Goal: Task Accomplishment & Management: Manage account settings

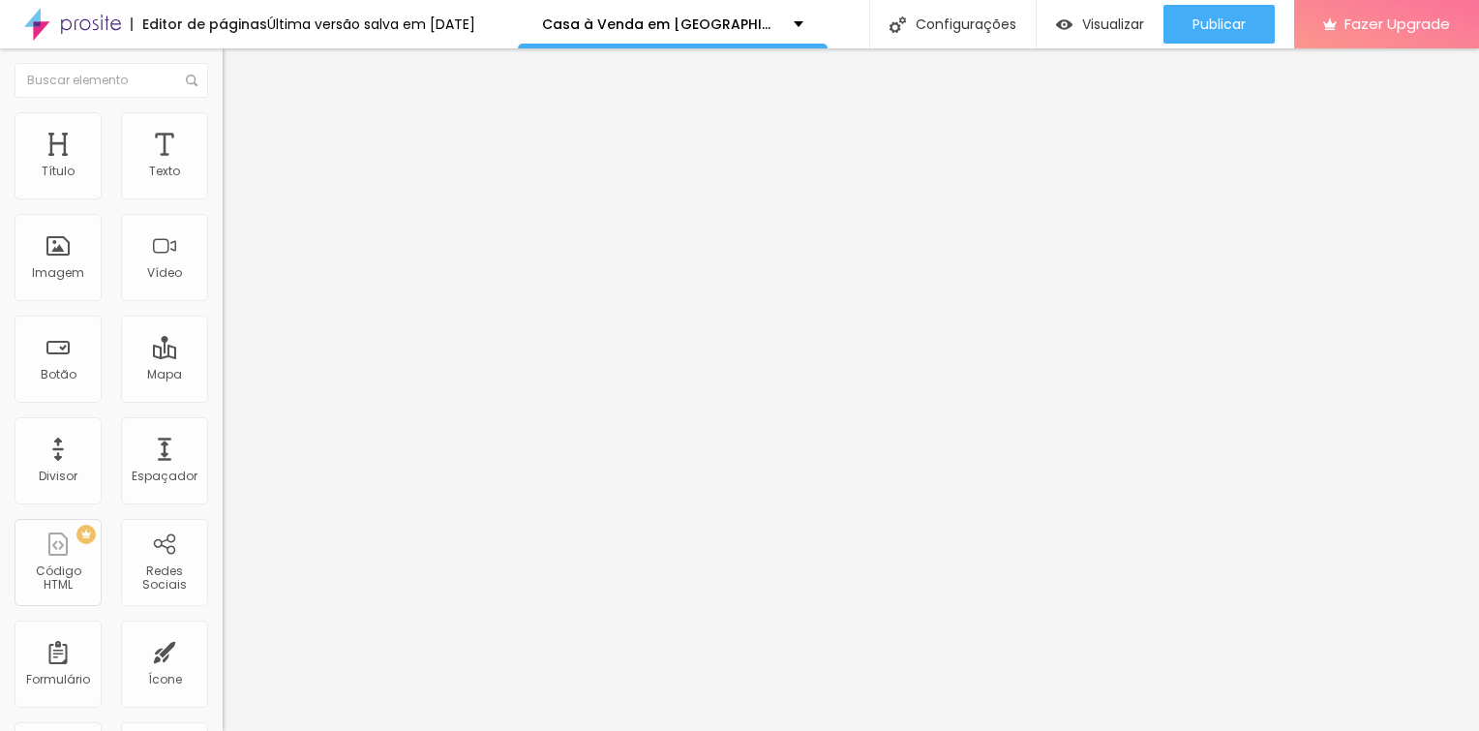
click at [318, 27] on div "Última versão salva em [DATE]" at bounding box center [371, 24] width 208 height 14
click at [230, 180] on icon "button" at bounding box center [236, 174] width 12 height 12
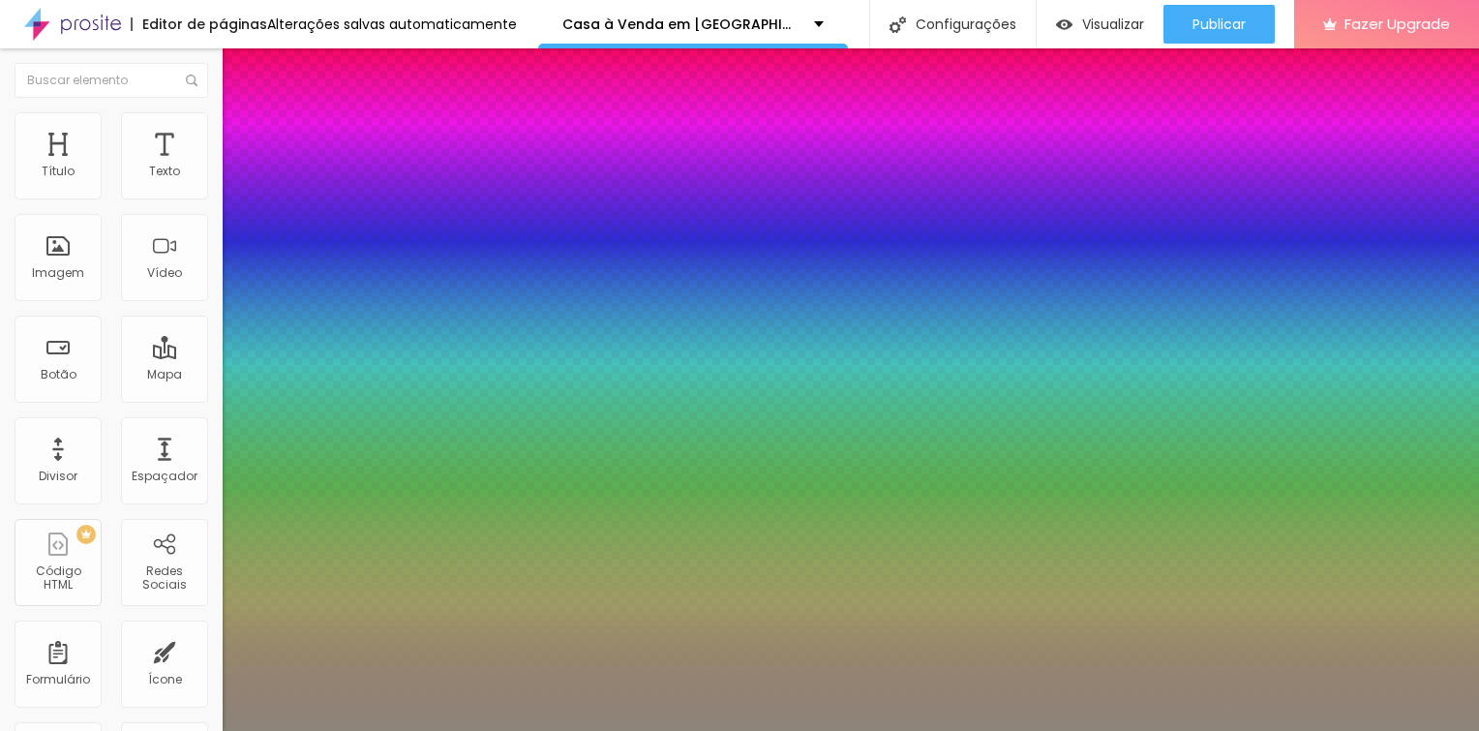
type input "1"
type input "0.5"
type input "15"
type input "1"
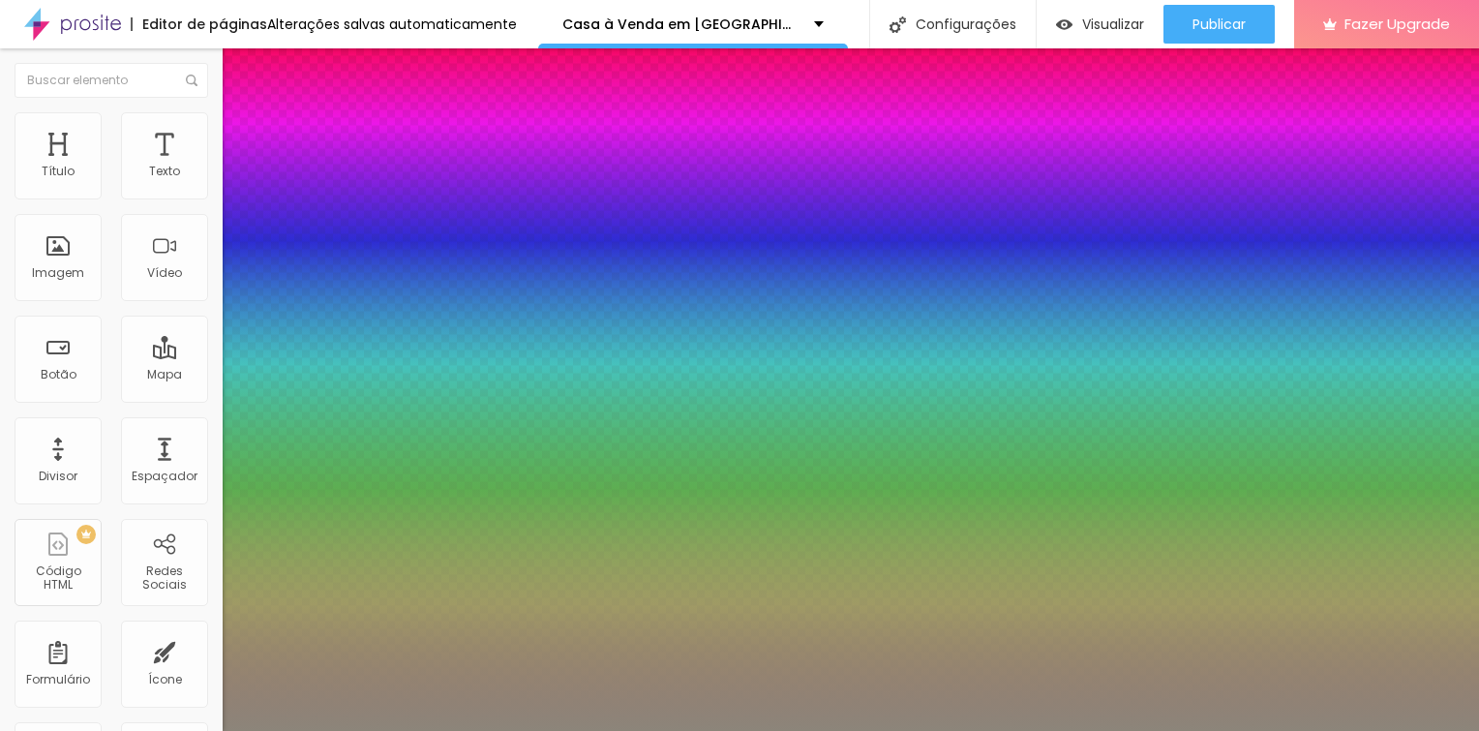
type input "0.5"
type input "16"
type input "1"
type input "0.5"
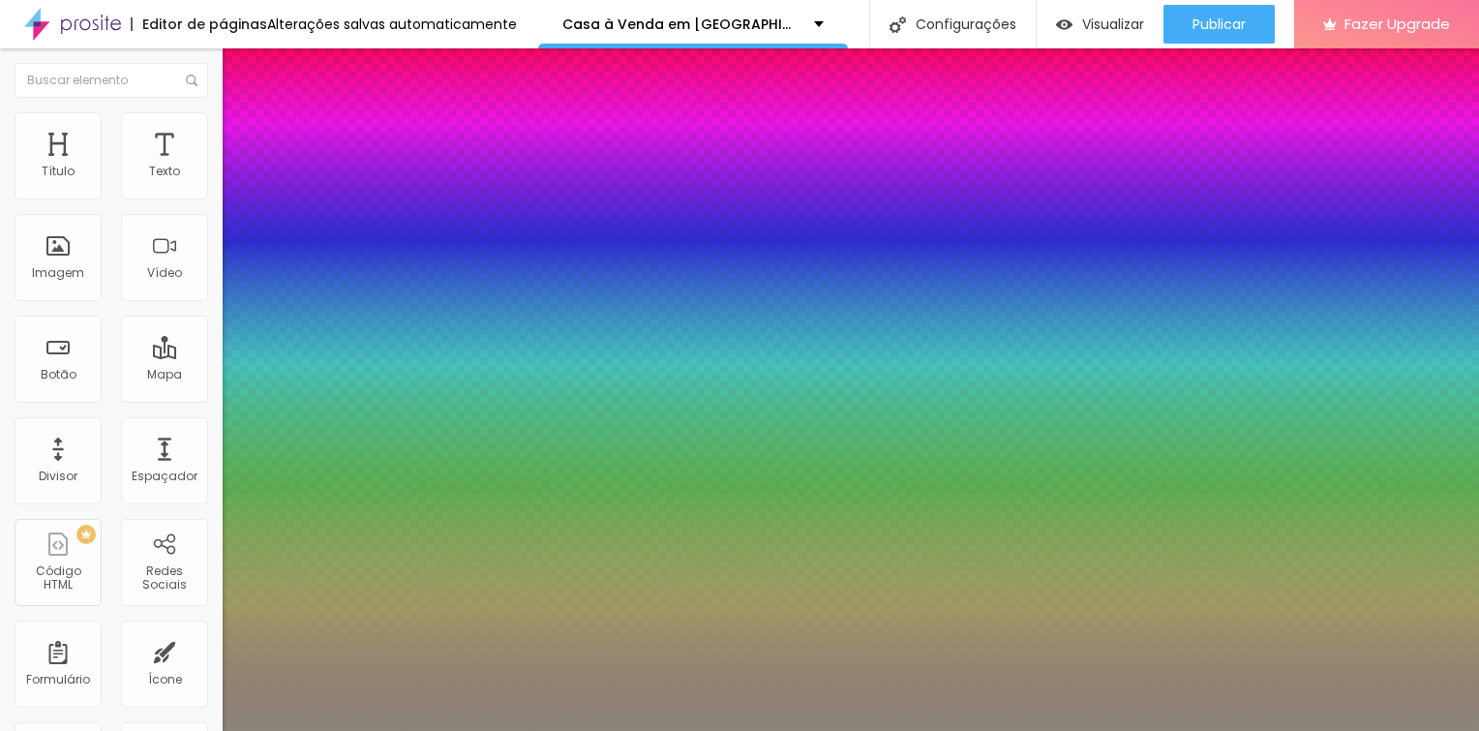
type input "19"
type input "1"
type input "0.5"
type input "21"
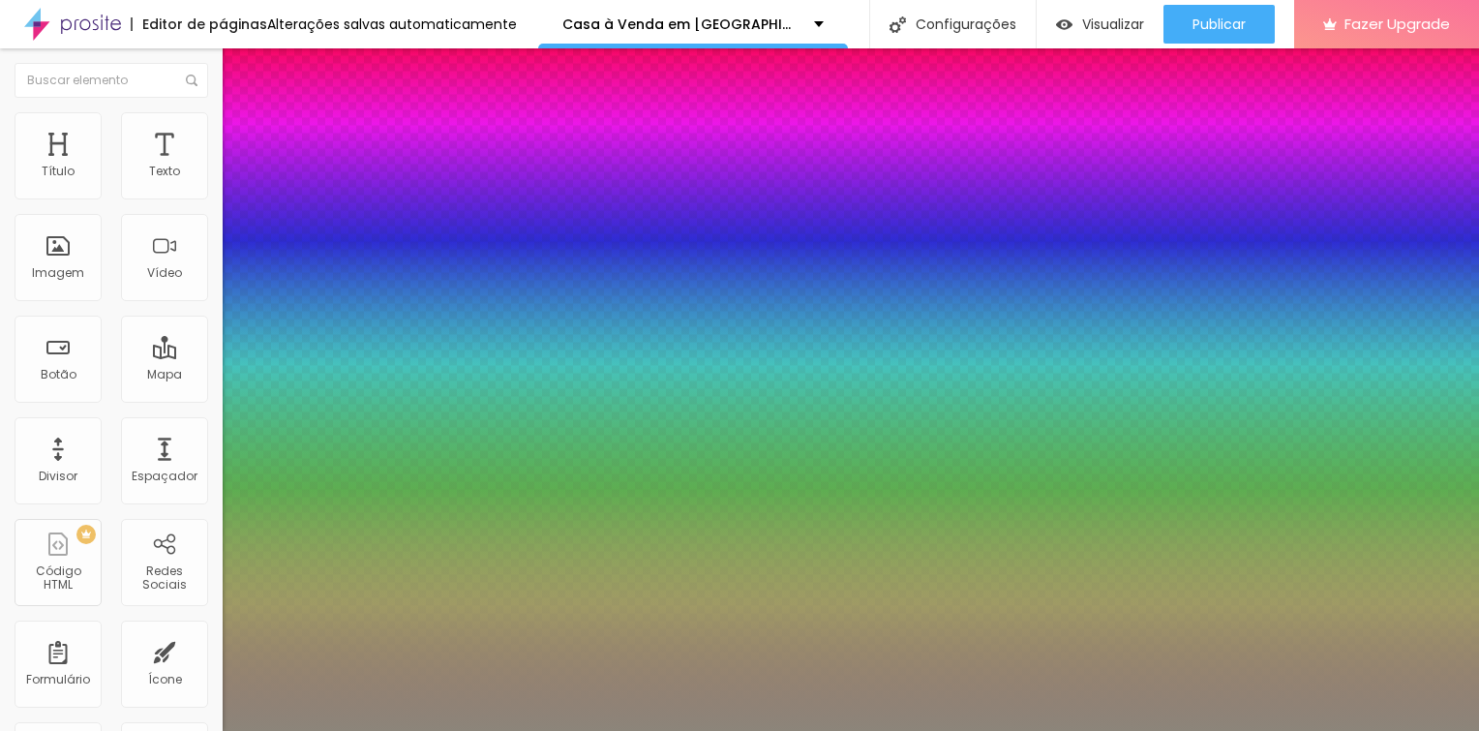
type input "21"
type input "1"
type input "0.5"
type input "22"
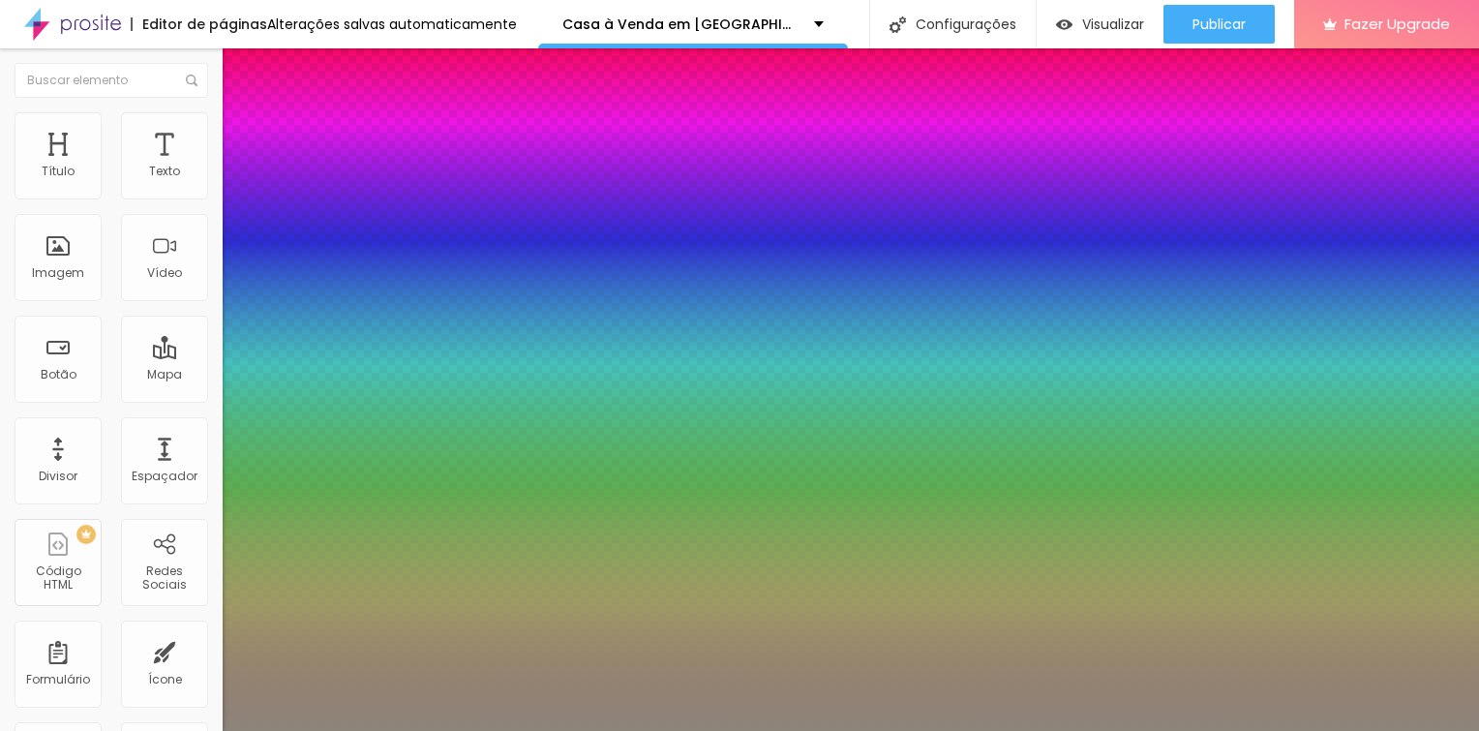
type input "1"
type input "0.5"
type input "23"
type input "1"
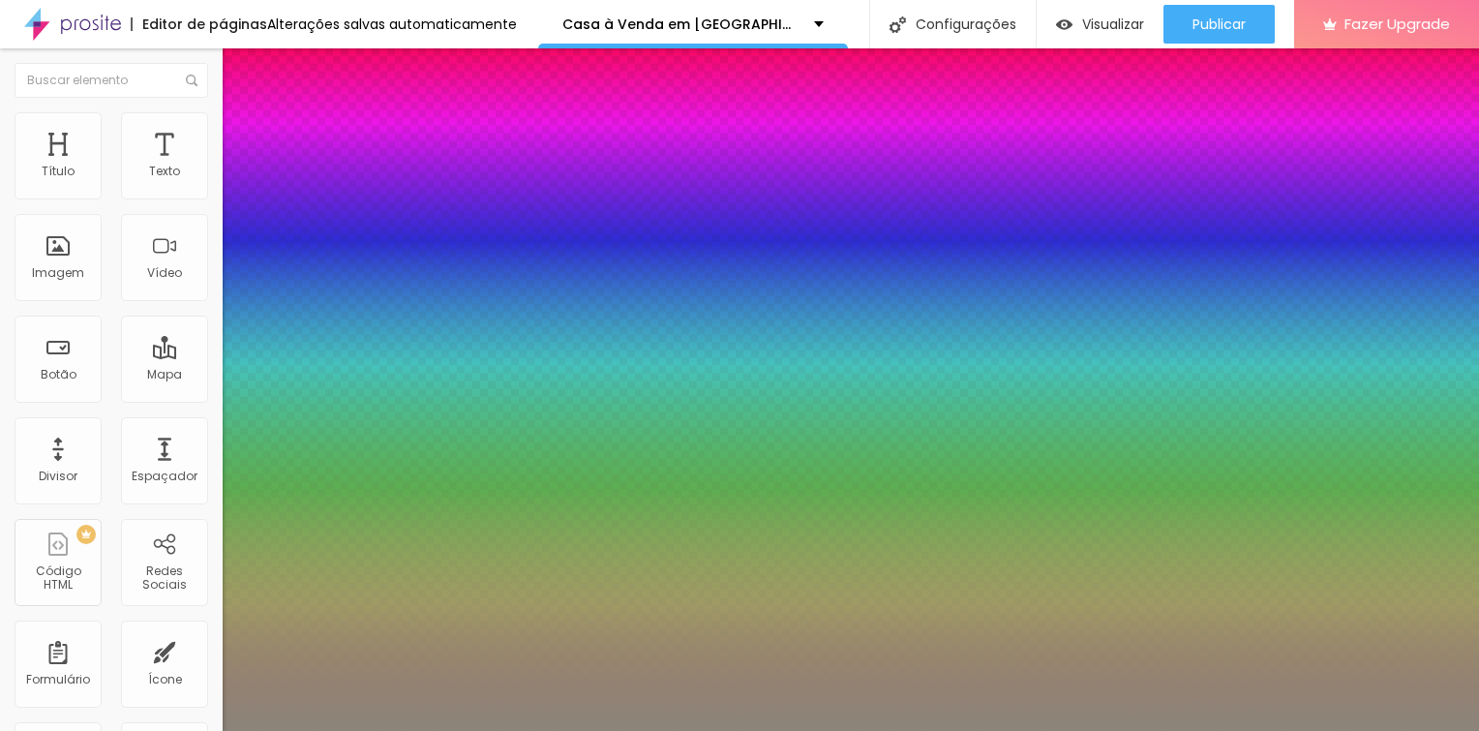
type input "0.5"
type input "24"
type input "1"
type input "0.5"
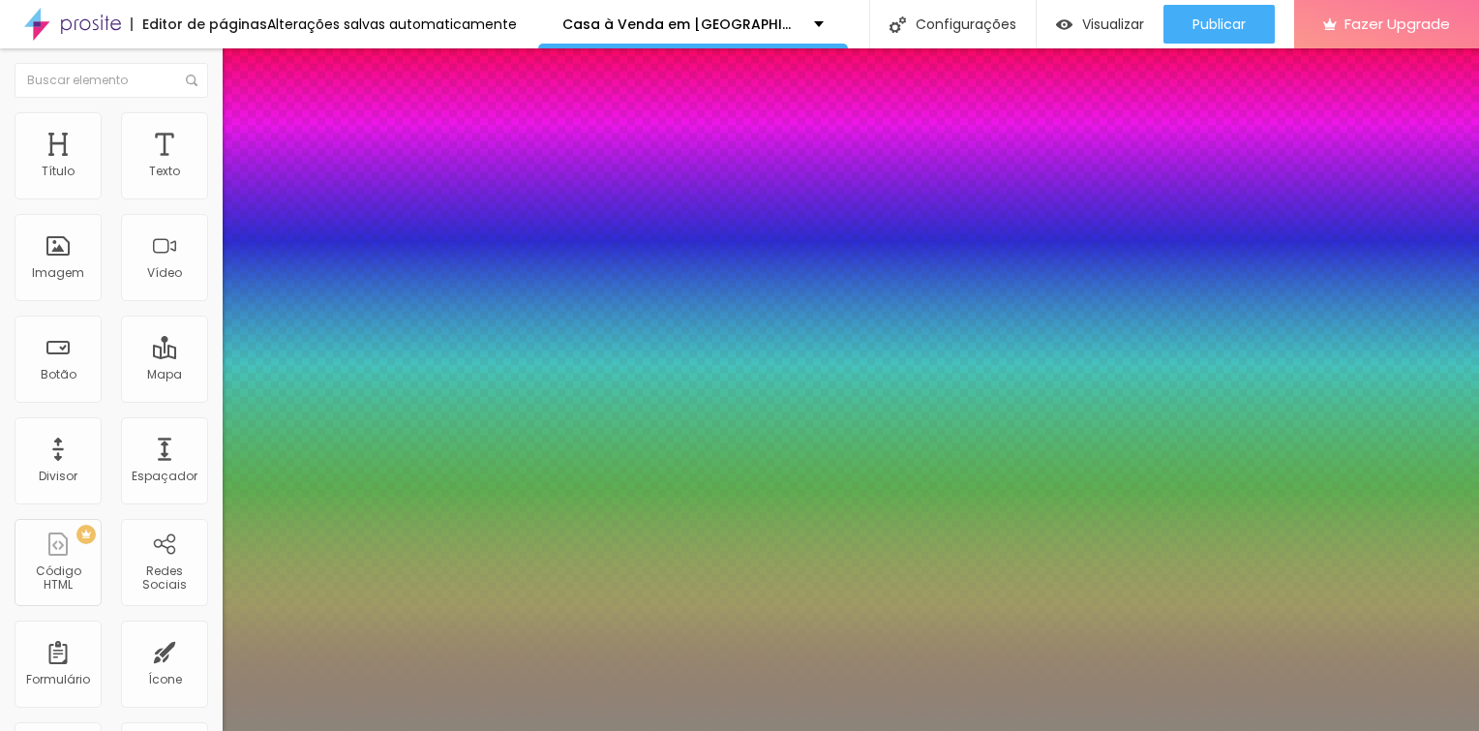
type input "25"
type input "1"
type input "0.5"
type input "26"
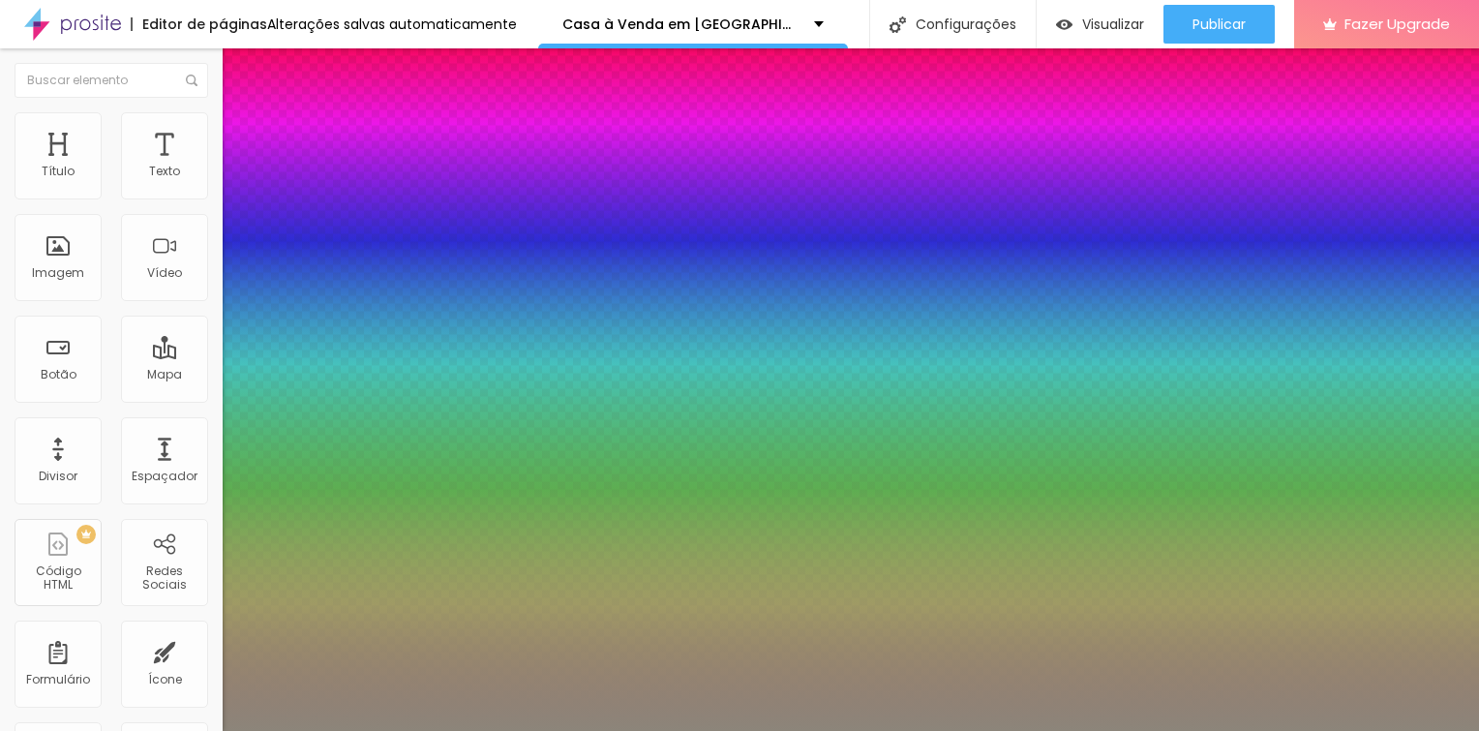
type input "26"
type input "1"
type input "0.5"
type input "1"
type input "0.5"
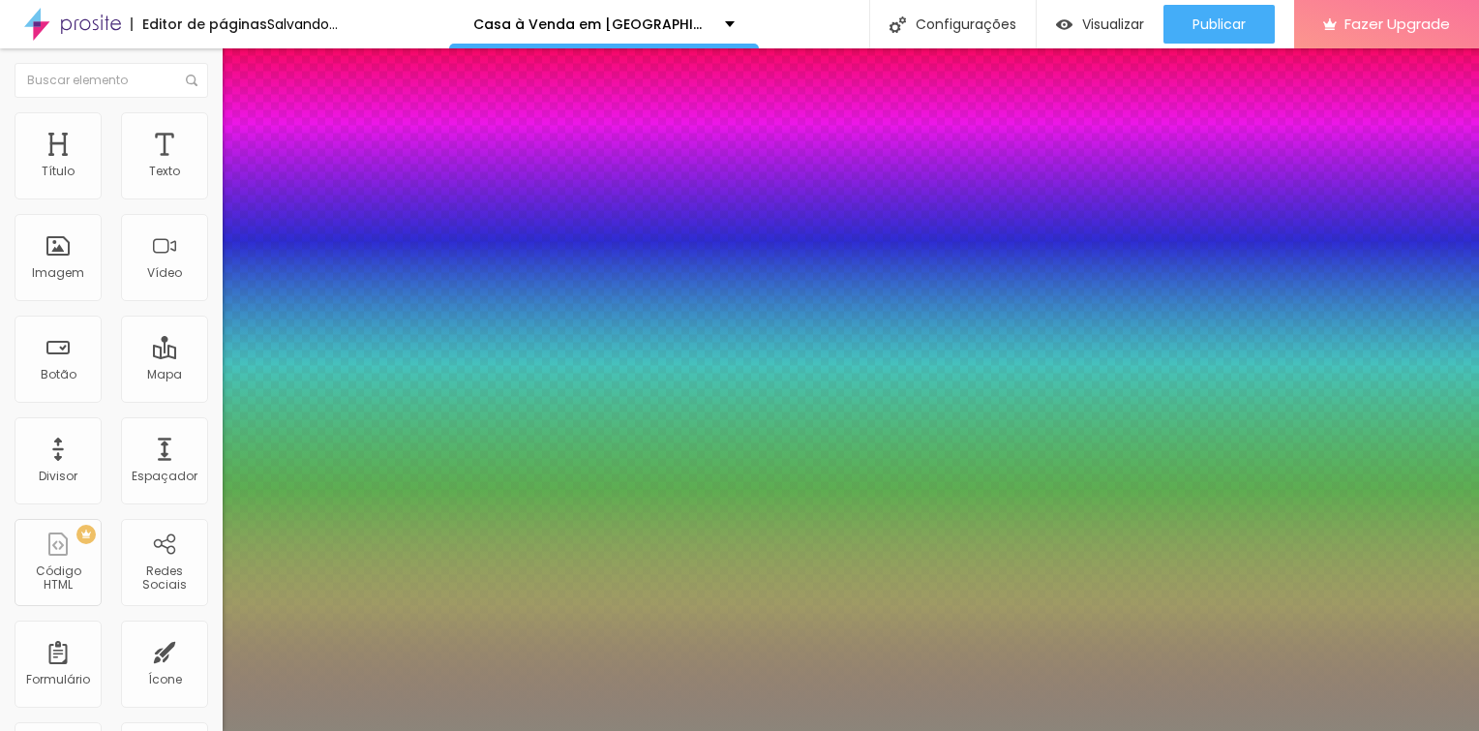
drag, startPoint x: 259, startPoint y: 325, endPoint x: 278, endPoint y: 325, distance: 18.4
type input "26"
type input "1"
type input "0.5"
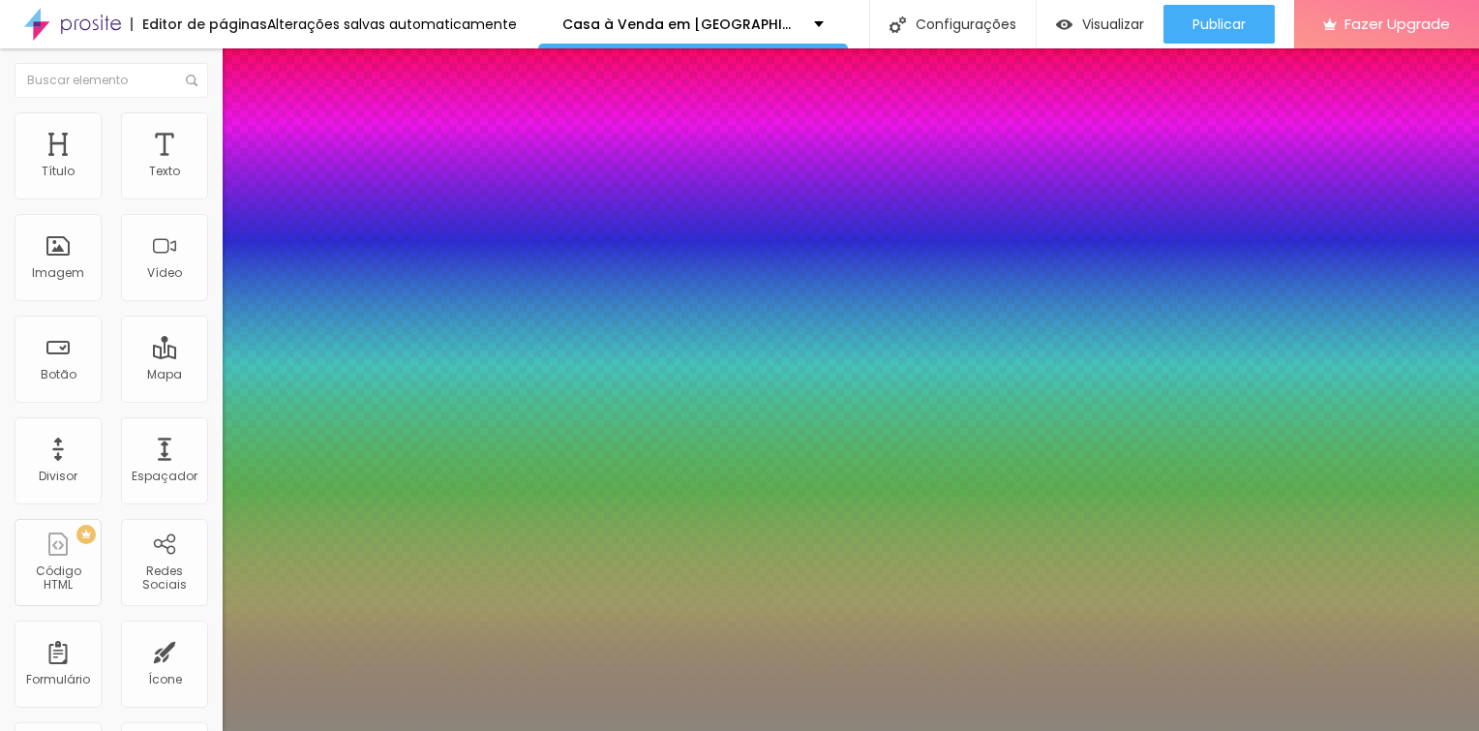
click at [704, 730] on div at bounding box center [739, 731] width 1479 height 0
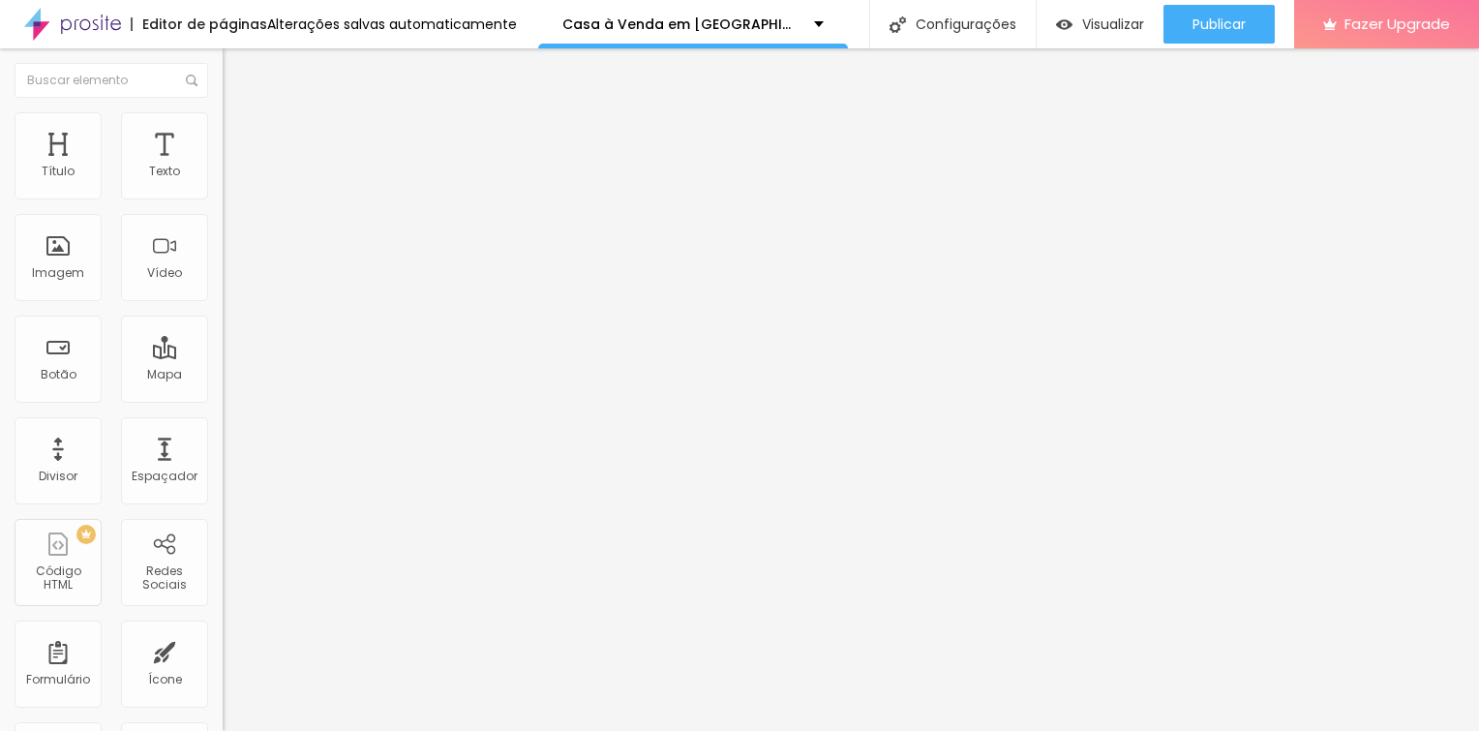
click at [238, 172] on icon "button" at bounding box center [240, 170] width 4 height 4
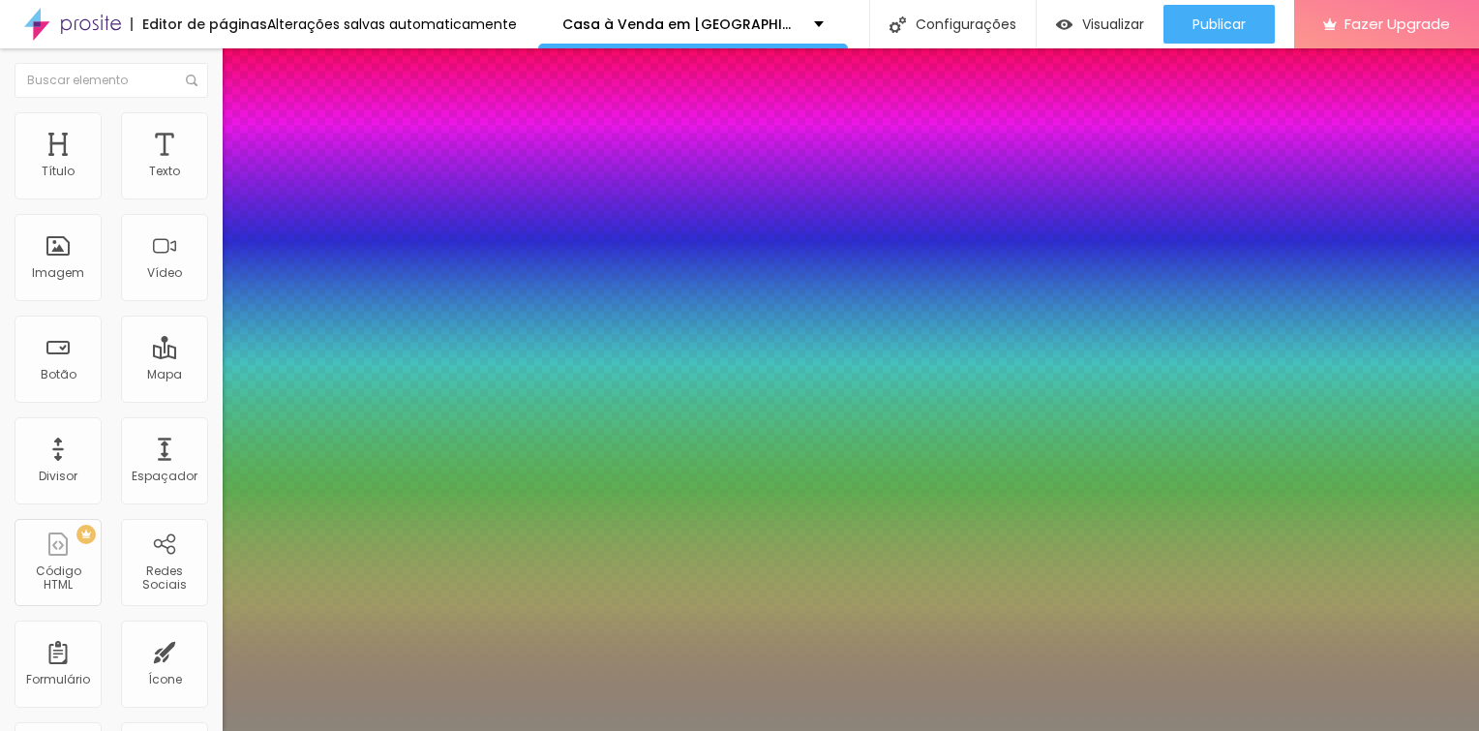
type input "1"
type input "0.5"
type input "17"
type input "1"
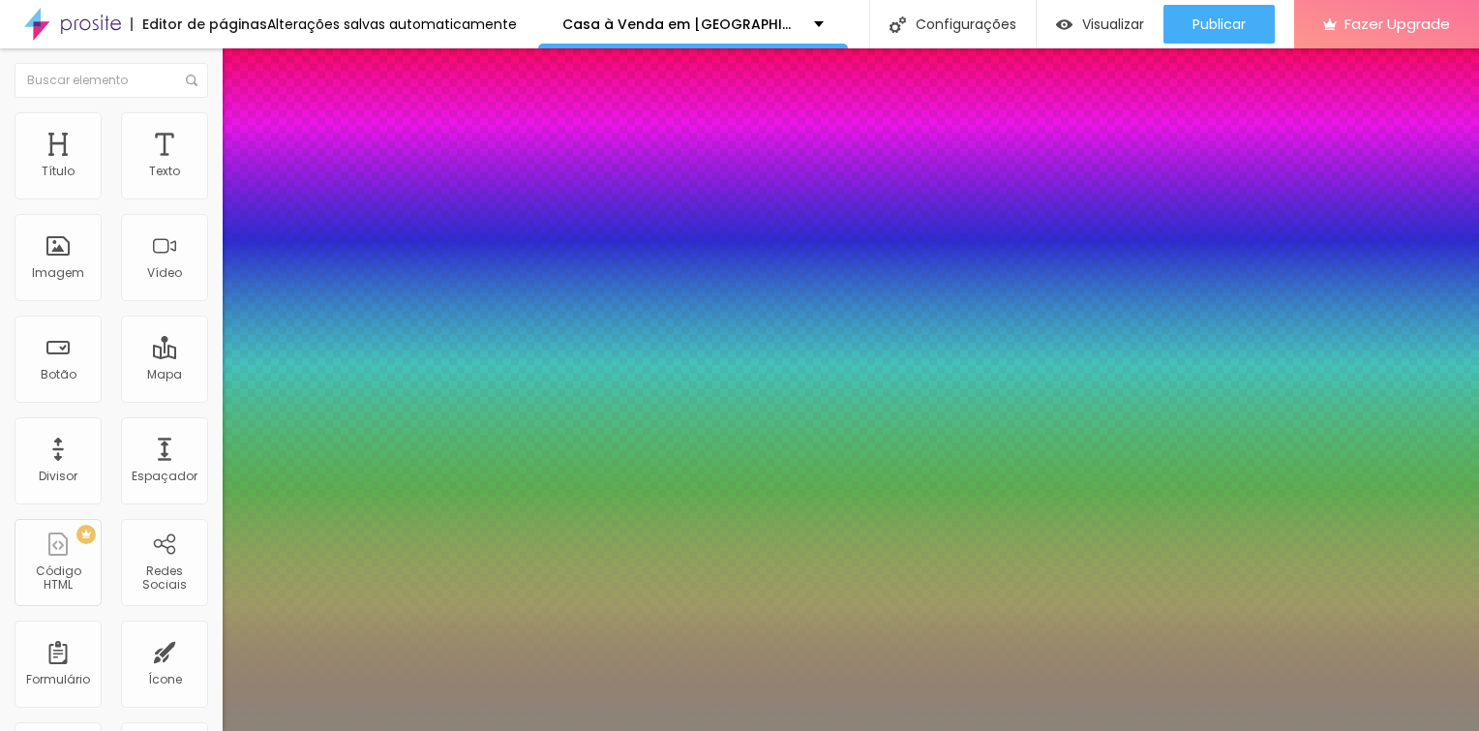
type input "0.5"
type input "18"
type input "1"
type input "0.5"
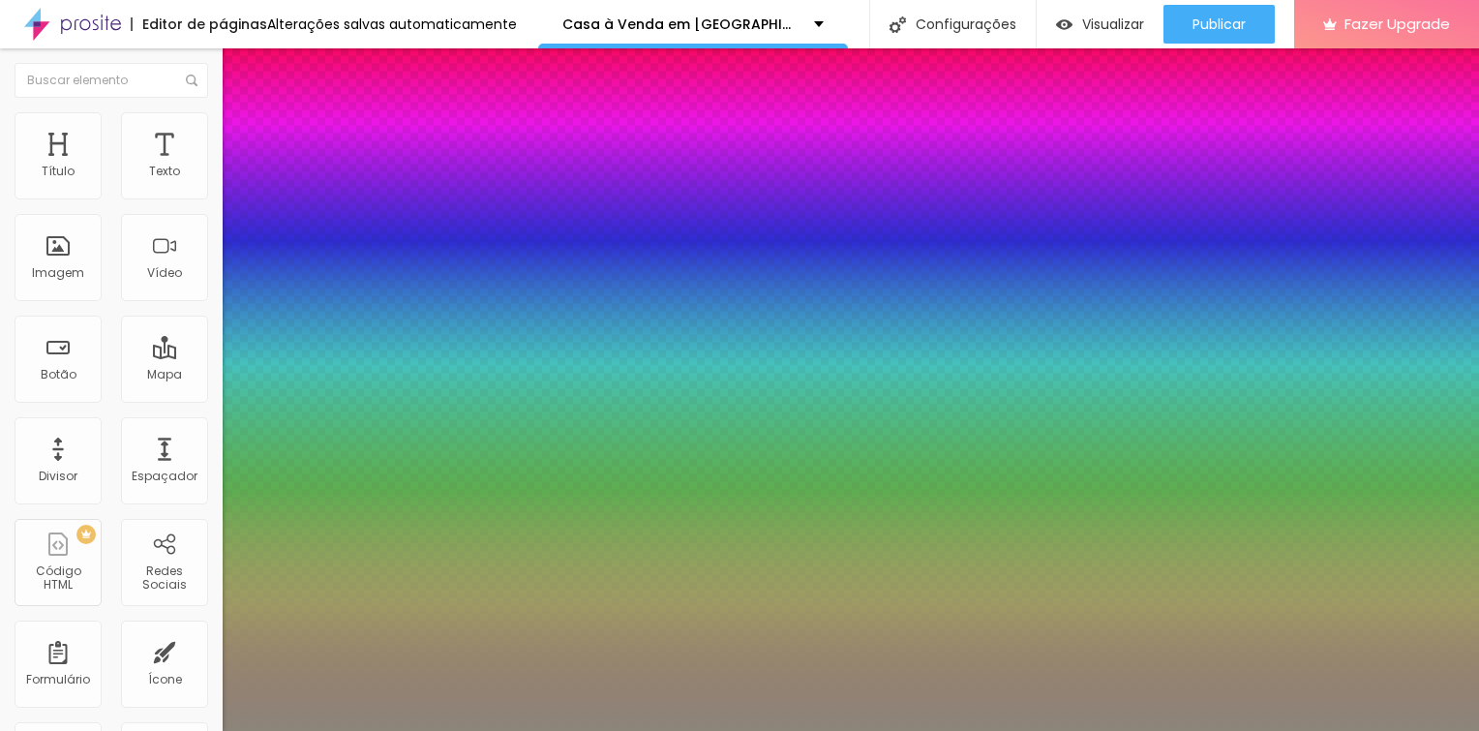
type input "19"
type input "1"
type input "0.5"
type input "21"
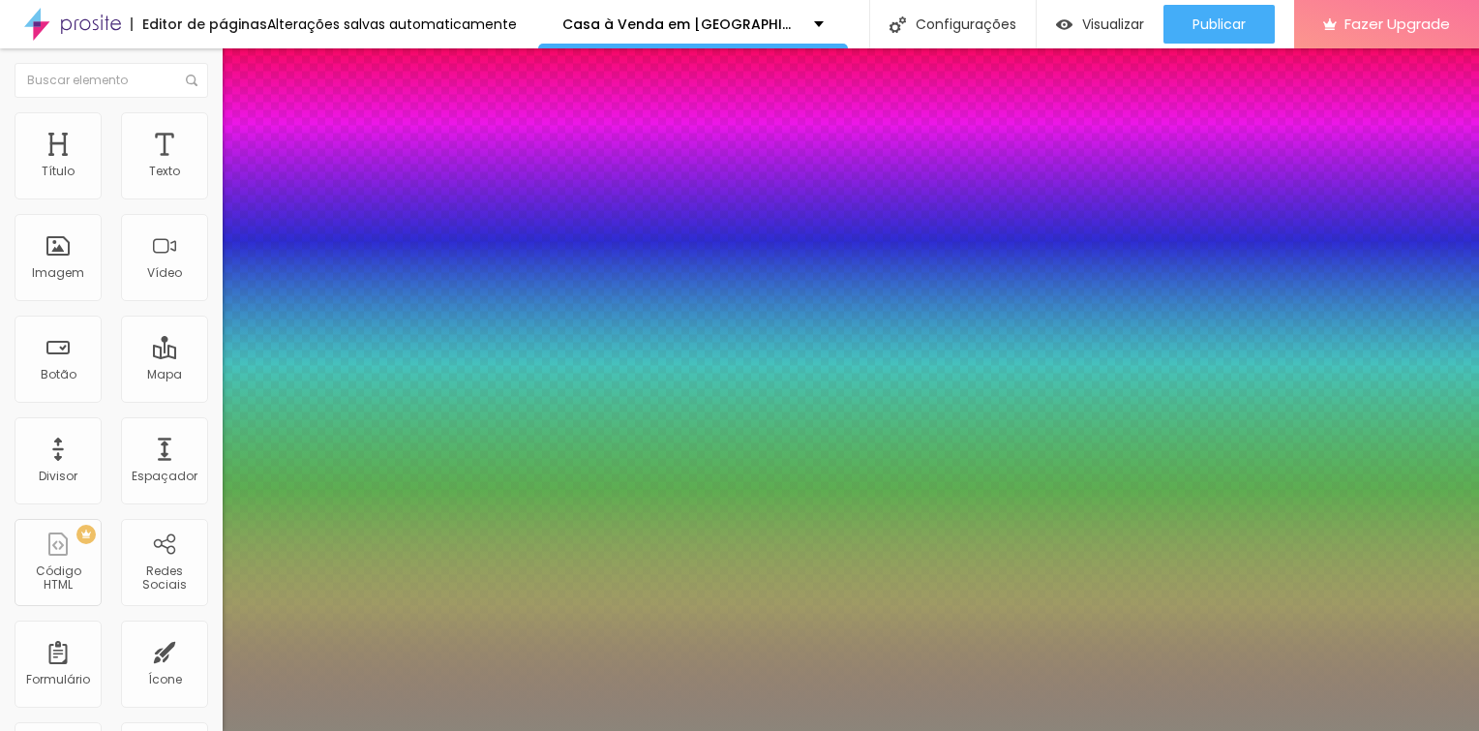
type input "21"
type input "1"
type input "0.5"
type input "22"
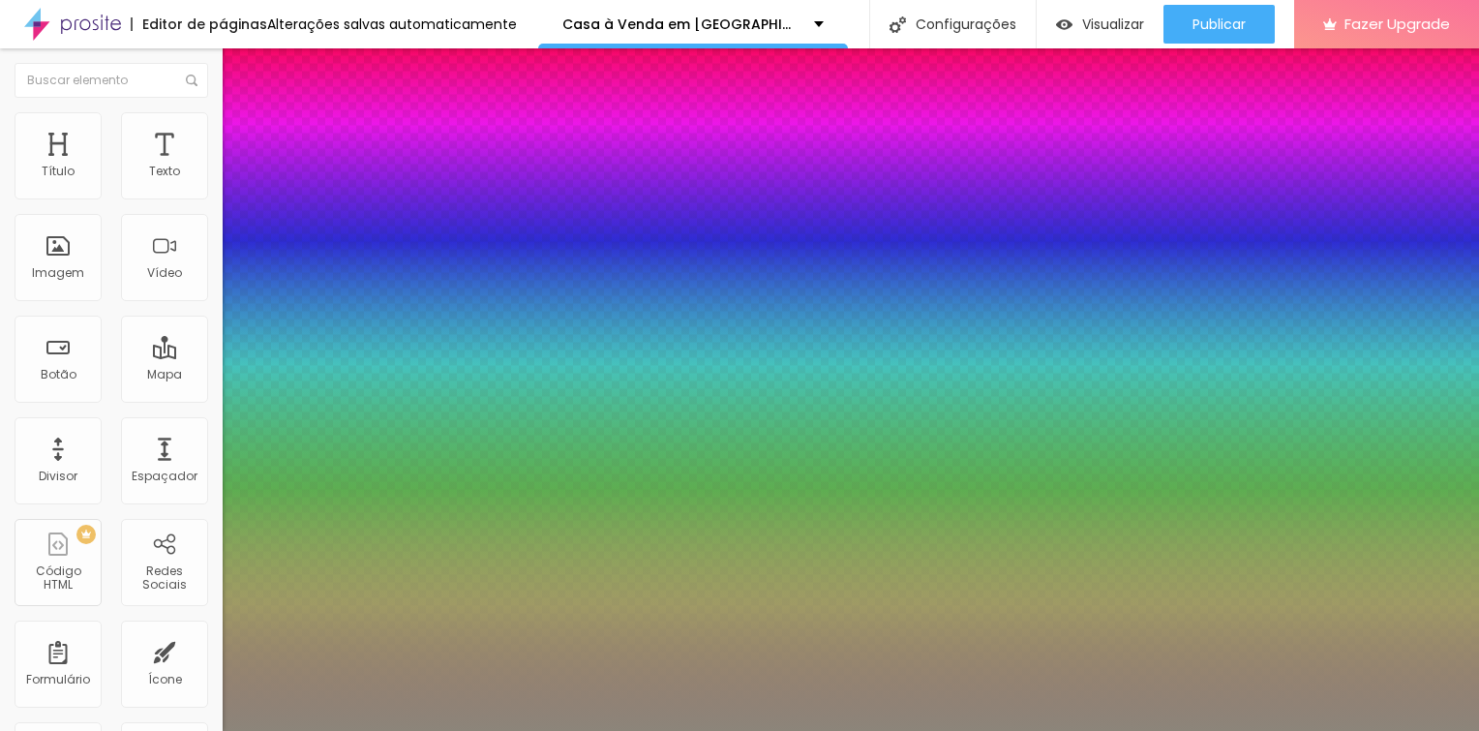
type input "1"
type input "0.5"
type input "1"
type input "0.5"
type input "23"
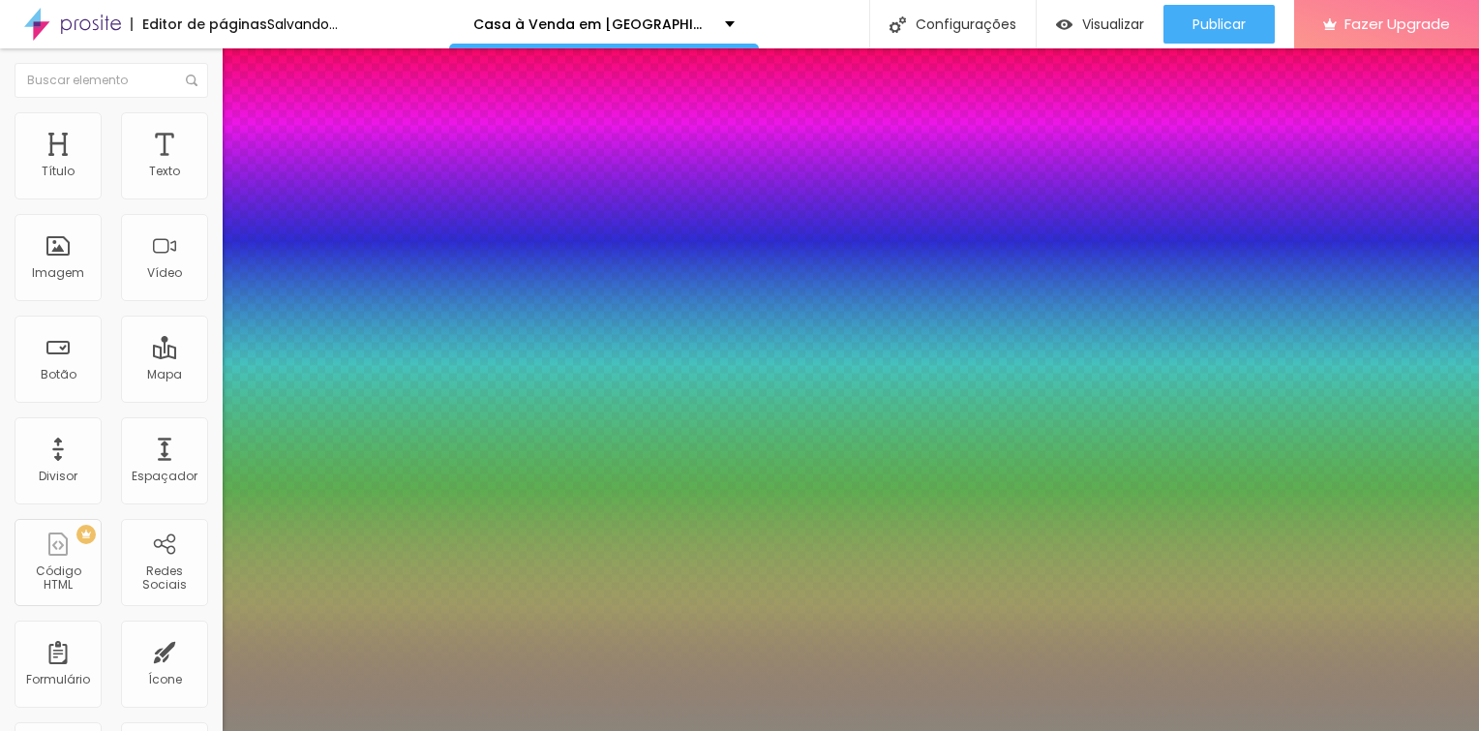
type input "23"
type input "1"
type input "0.5"
type input "1"
type input "0.5"
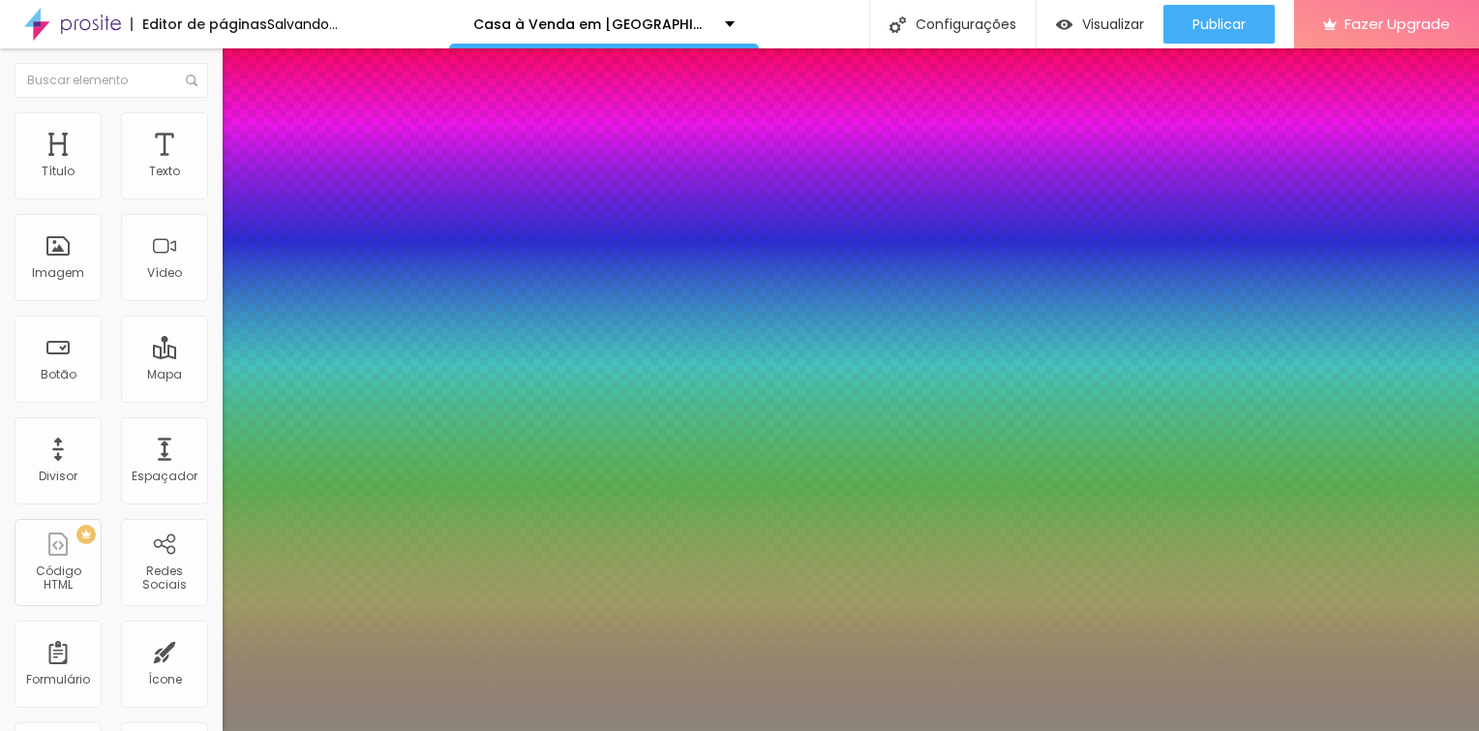
type input "24"
type input "1"
type input "0.5"
type input "25"
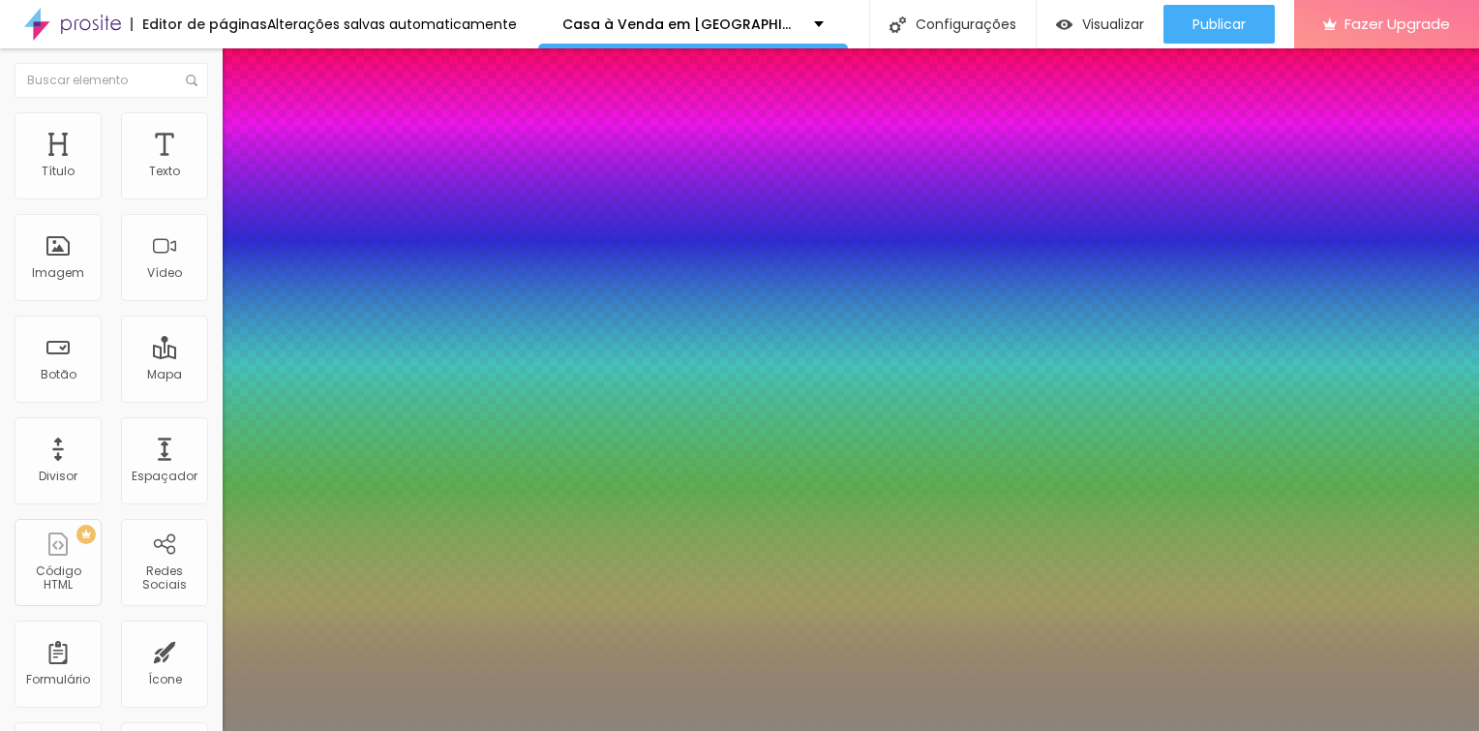
type input "25"
type input "1"
type input "0.5"
type input "26"
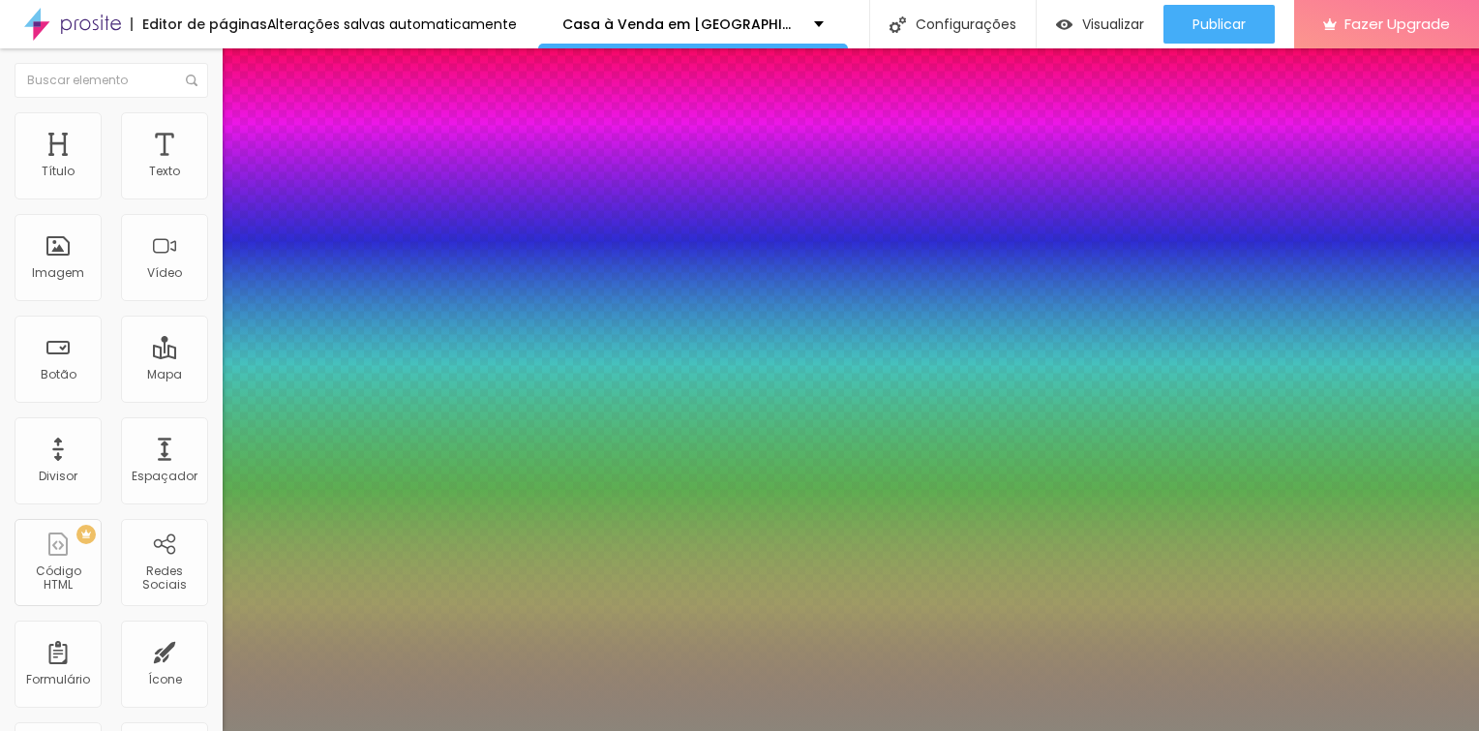
type input "1"
type input "0.5"
drag, startPoint x: 261, startPoint y: 327, endPoint x: 277, endPoint y: 329, distance: 15.6
type input "26"
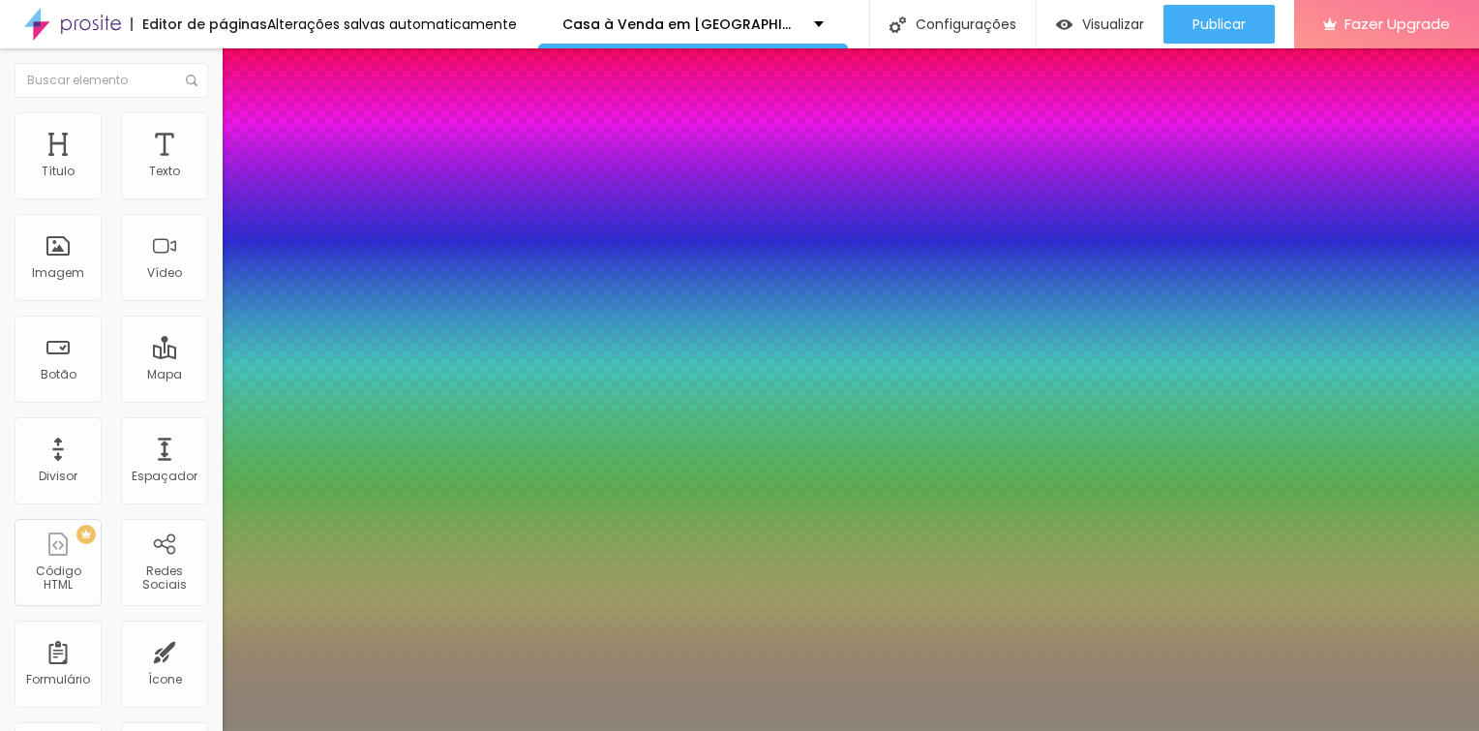
type input "1"
type input "0.5"
type input "1"
type input "0.5"
click at [691, 730] on div at bounding box center [739, 731] width 1479 height 0
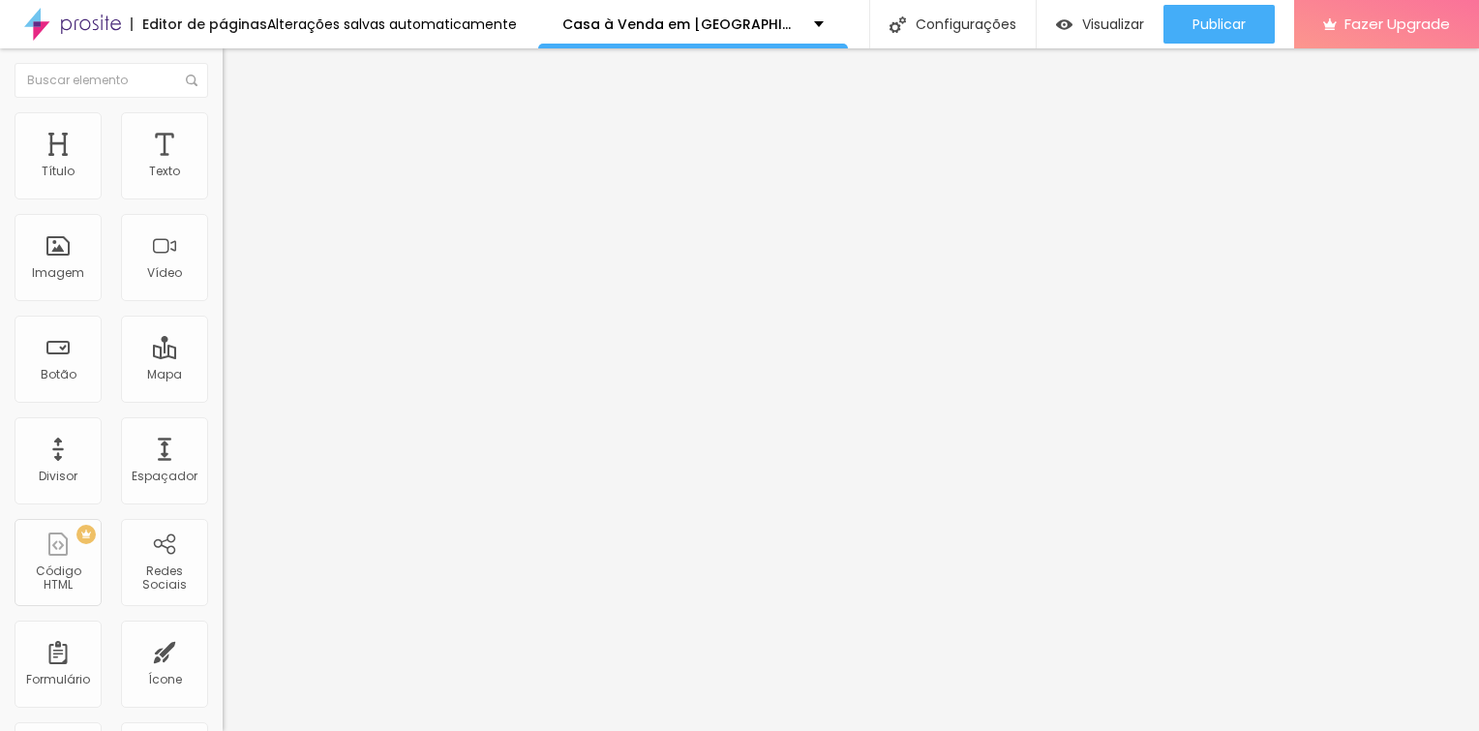
click at [230, 180] on icon "button" at bounding box center [236, 174] width 12 height 12
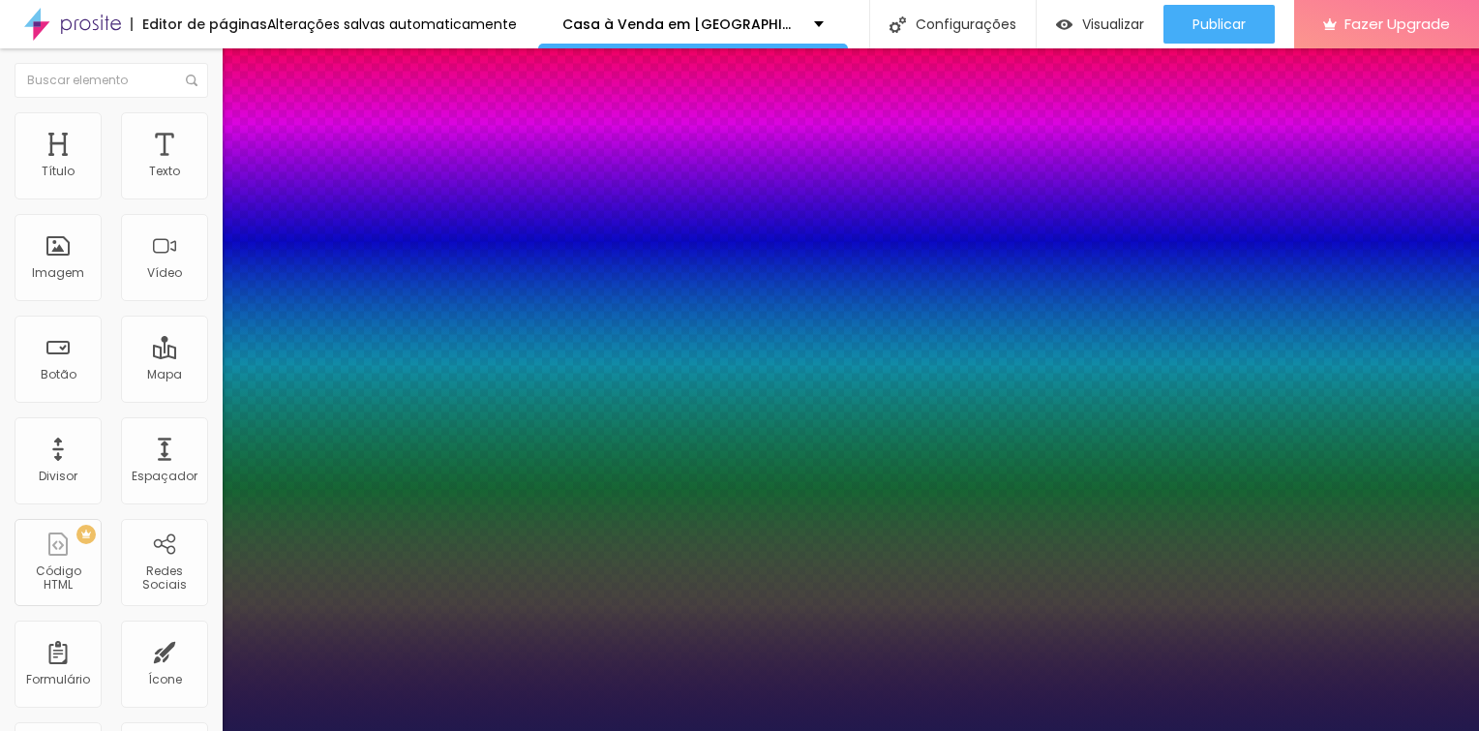
type input "1"
type input "20"
type input "1"
type input "21"
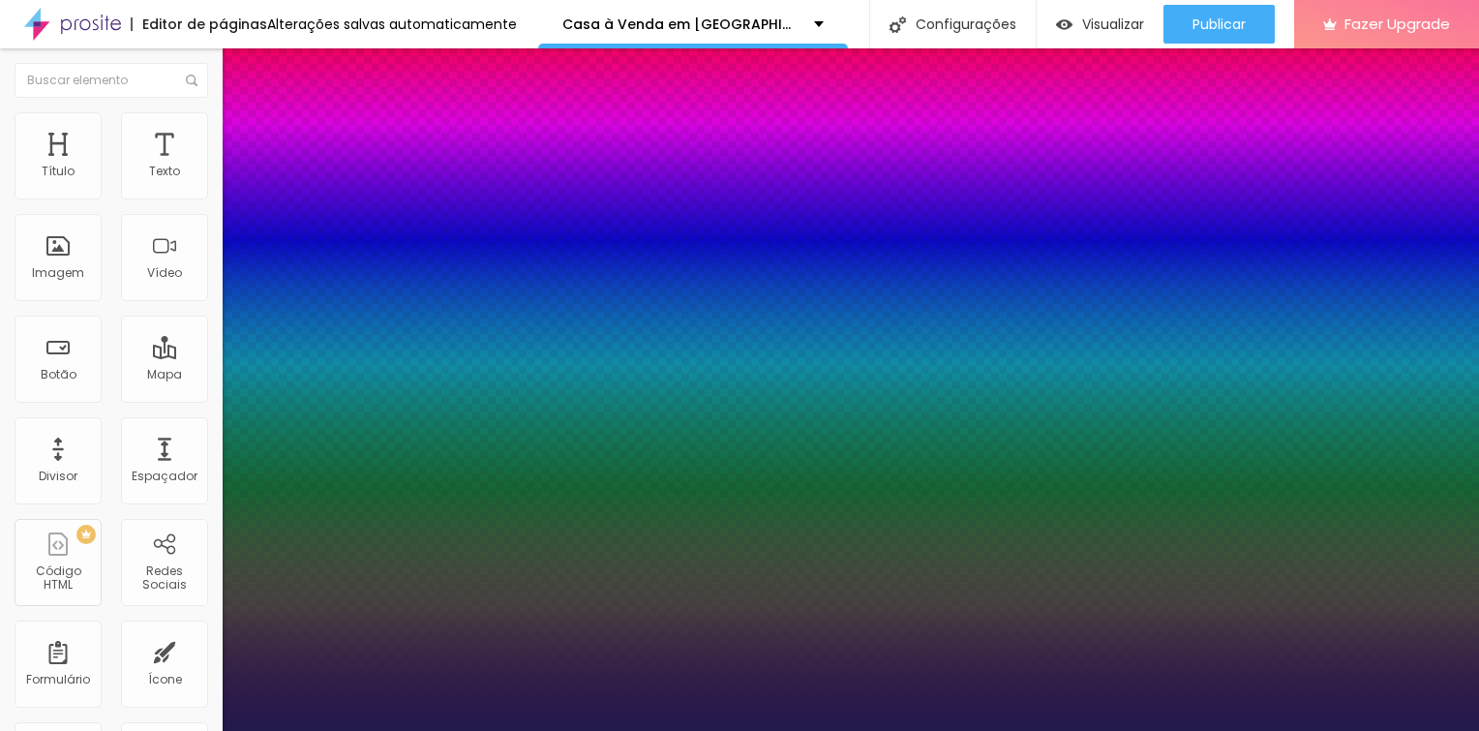
type input "21"
type input "1"
type input "22"
type input "1"
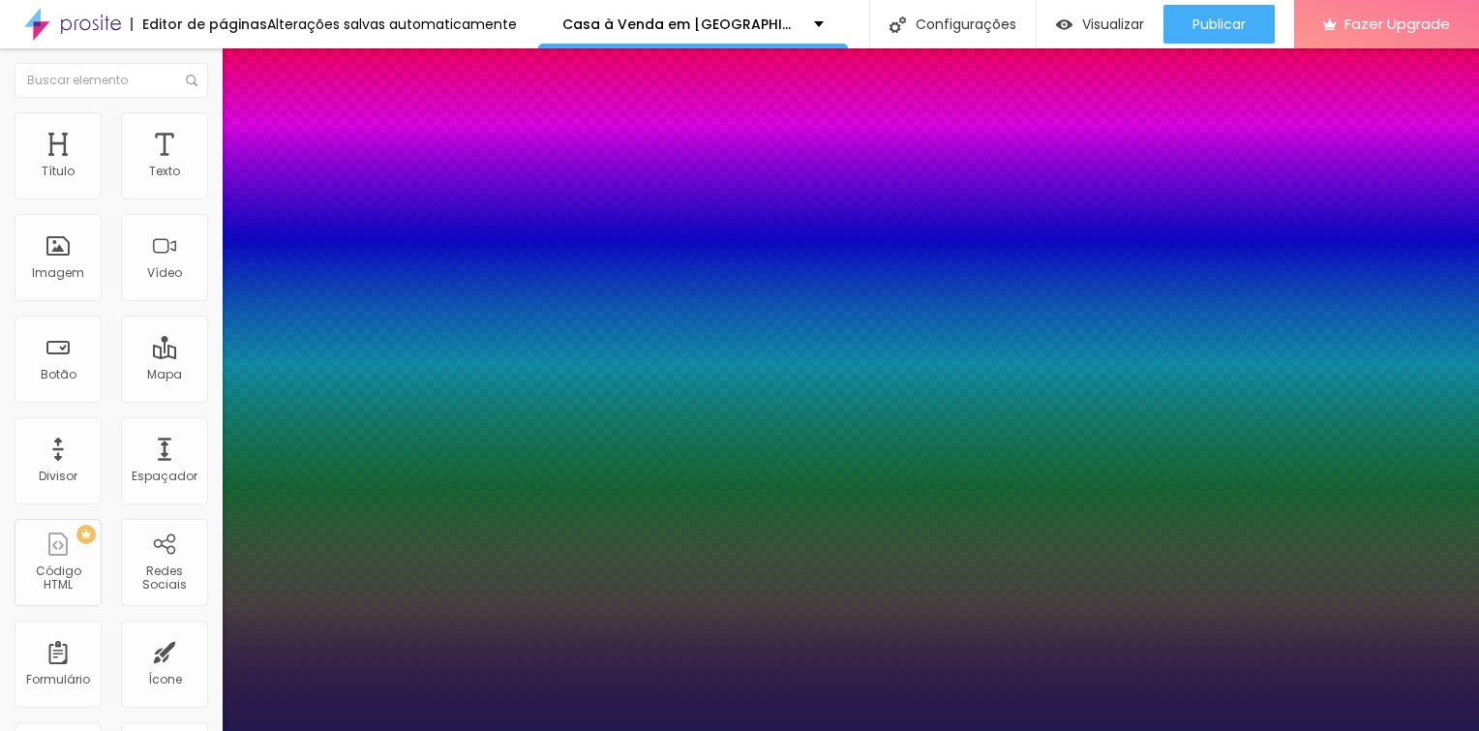
type input "21"
type input "1"
type input "19"
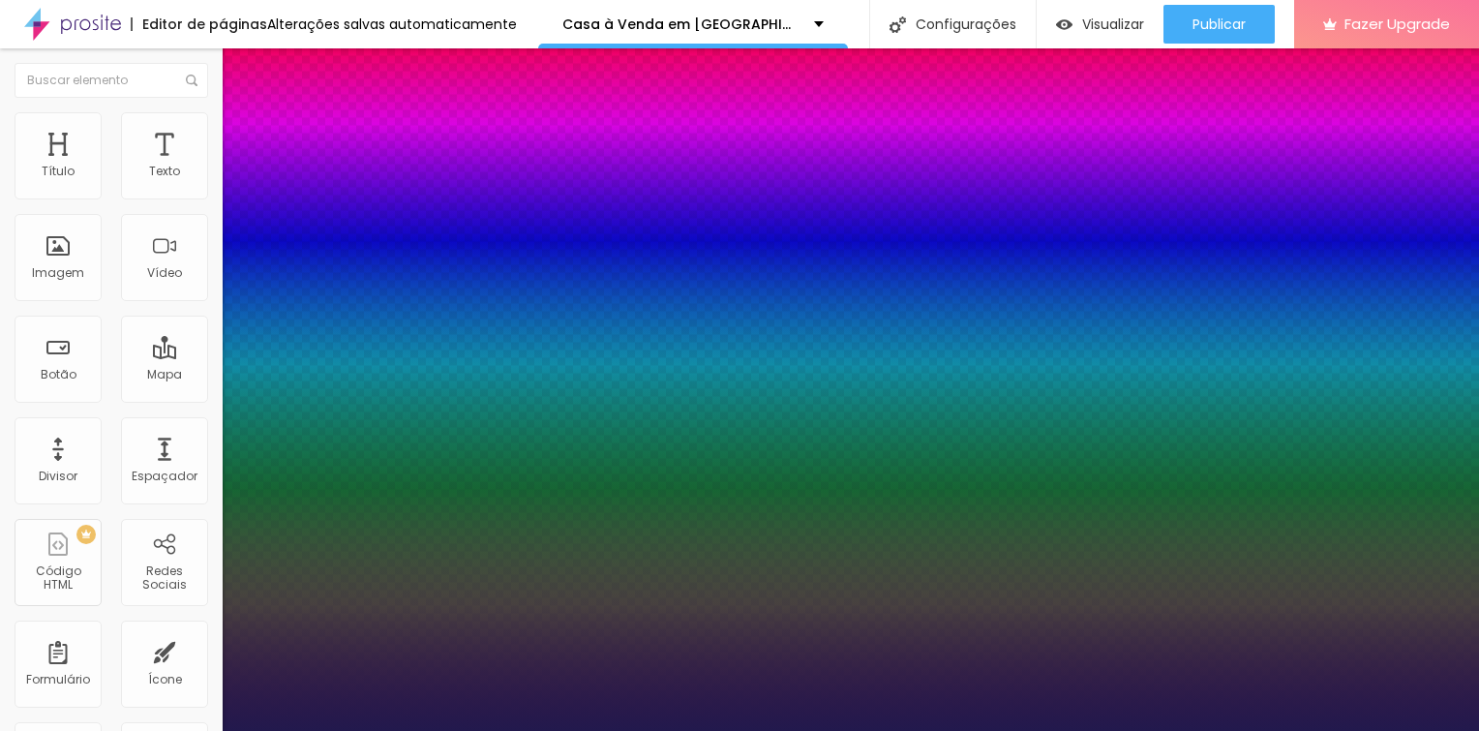
type input "1"
type input "17"
type input "1"
type input "16"
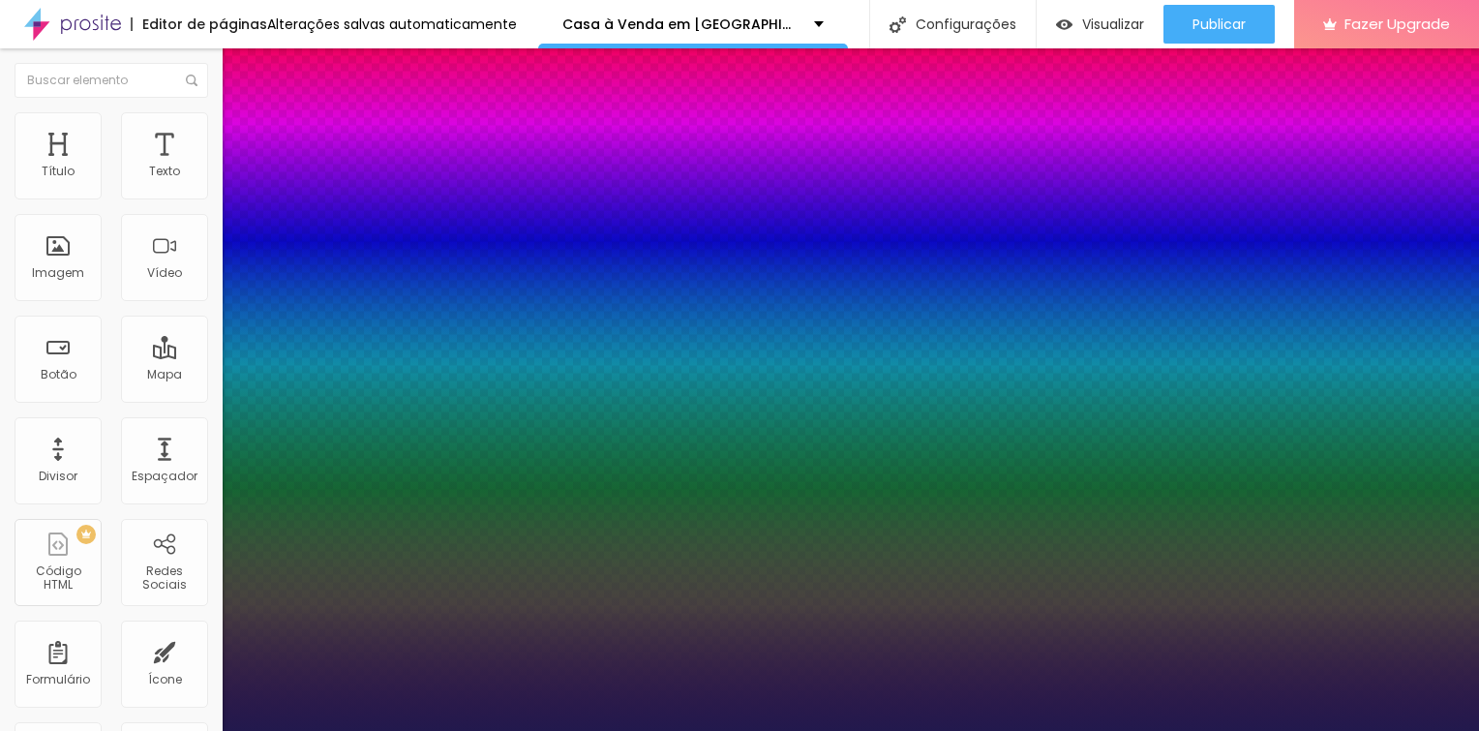
type input "16"
type input "1"
type input "15"
type input "1"
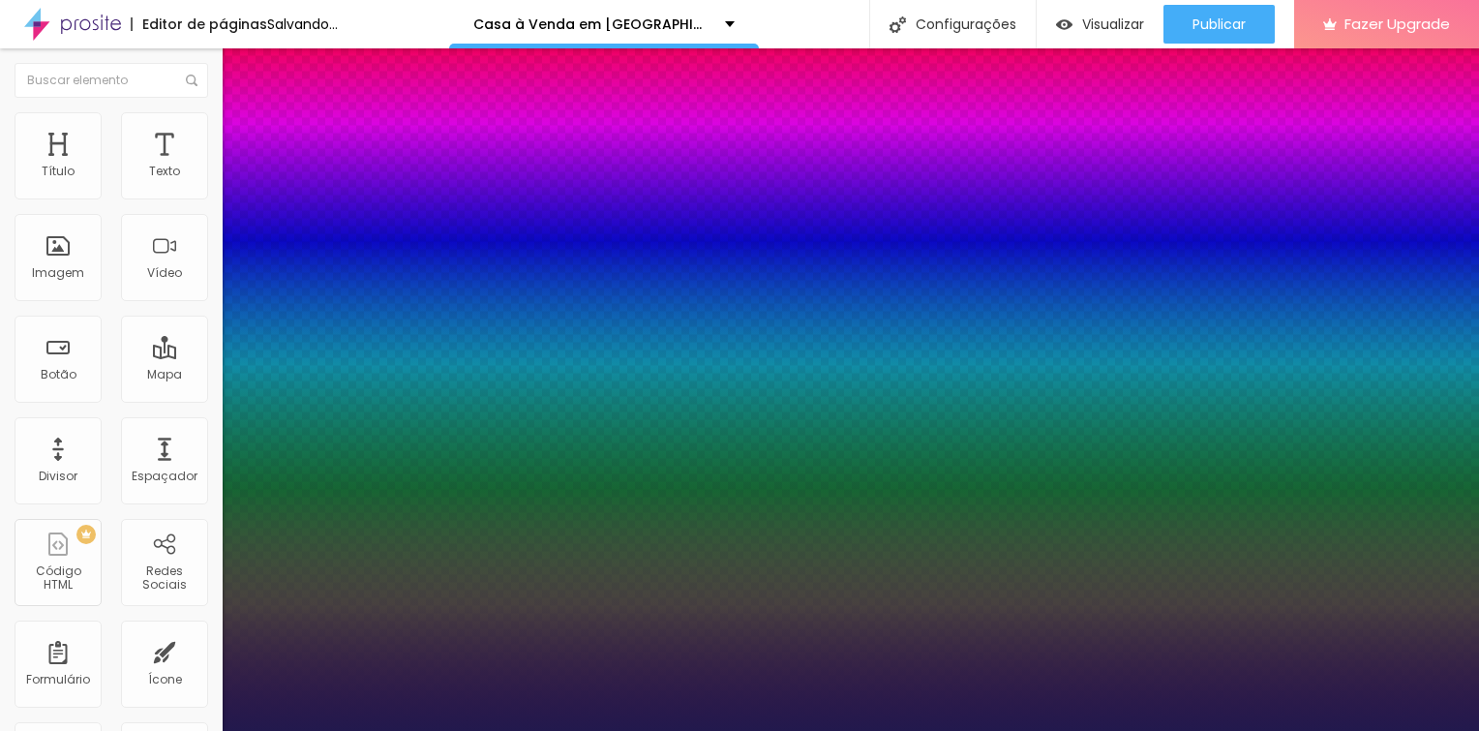
type input "14"
type input "1"
type input "13"
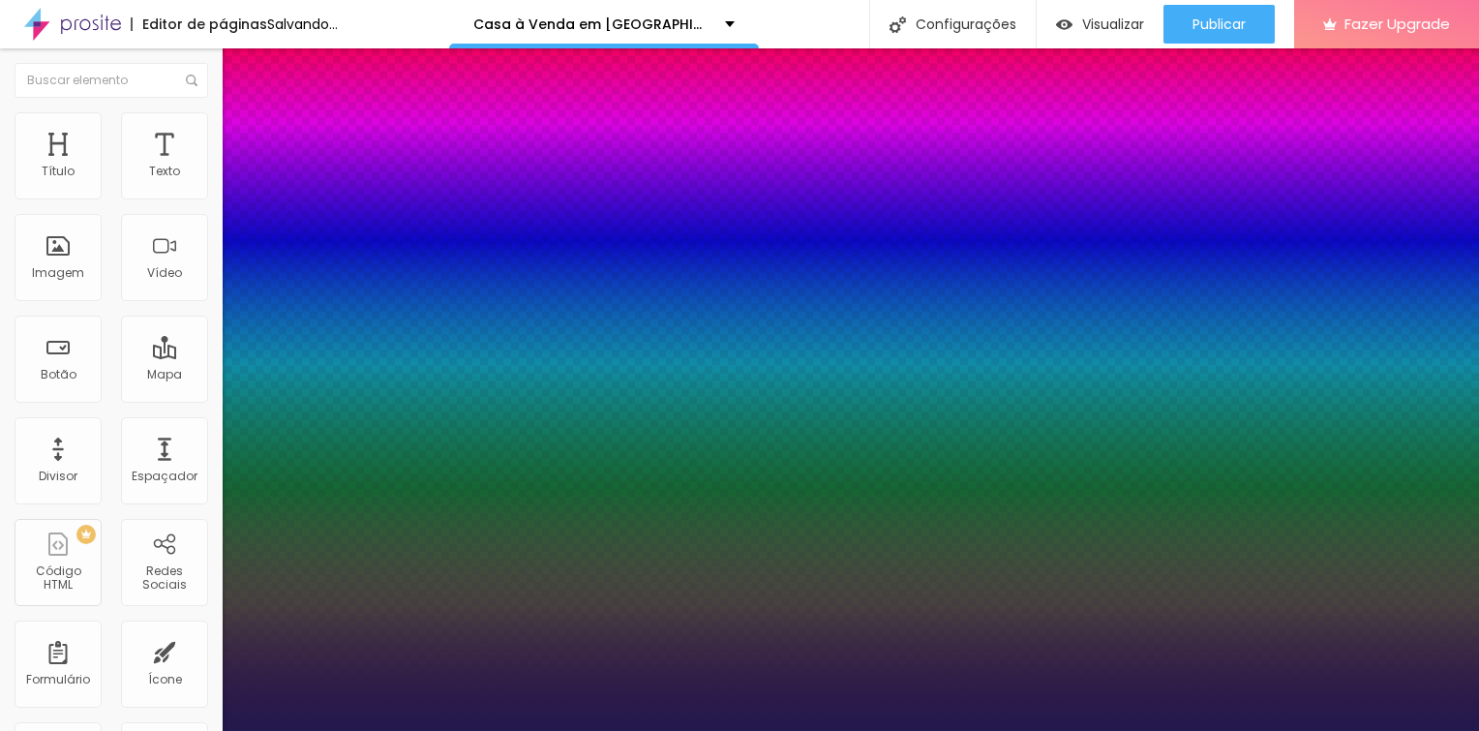
type input "1"
type input "12"
type input "1"
type input "13"
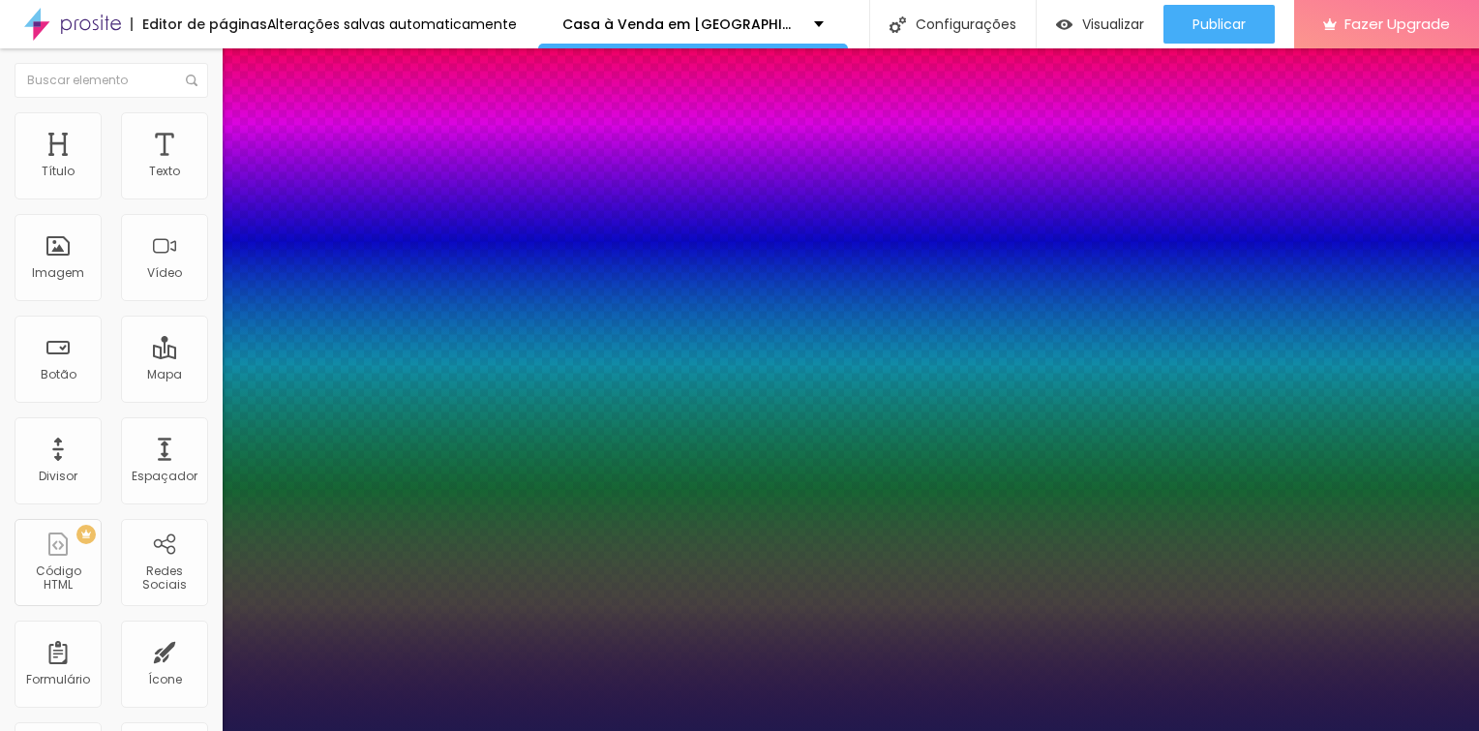
type input "13"
type input "1"
type input "14"
type input "1"
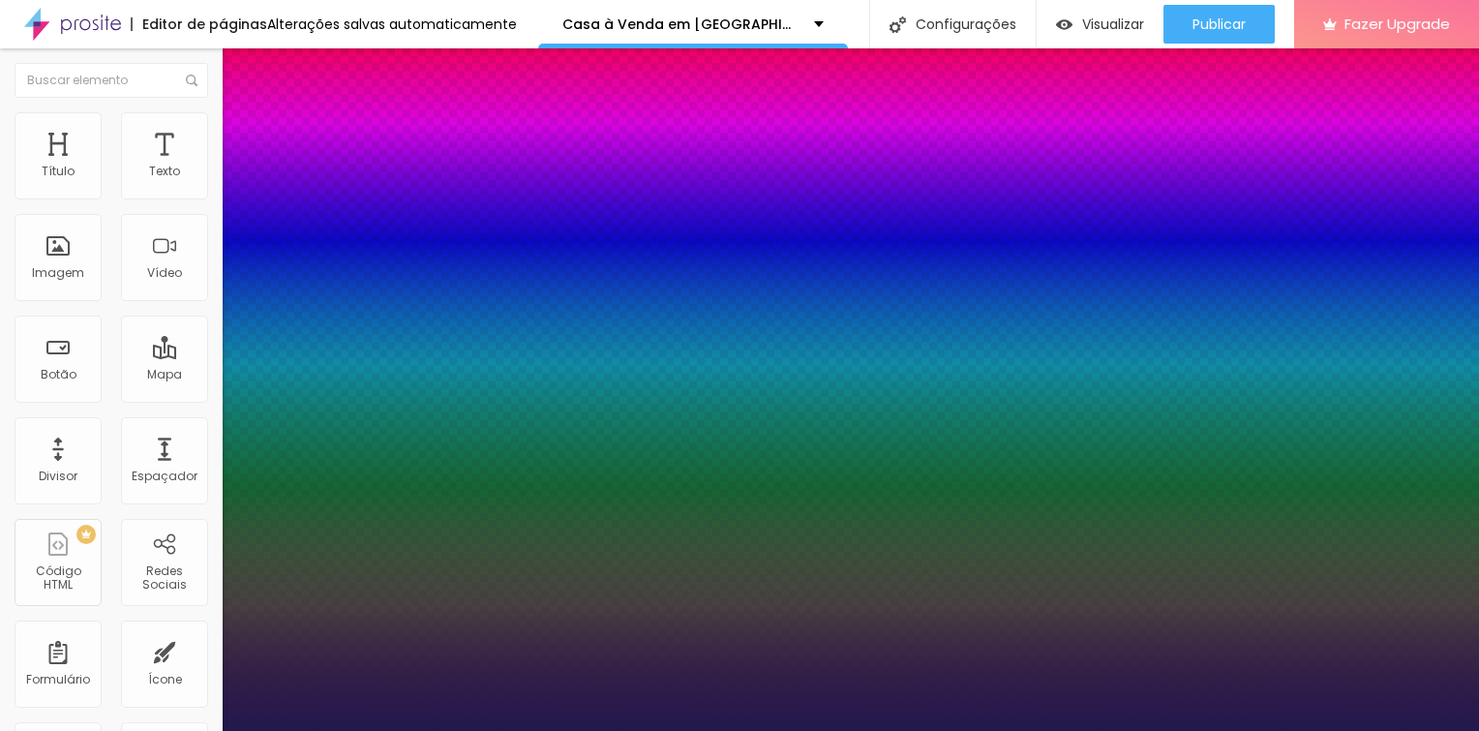
type input "15"
type input "1"
type input "16"
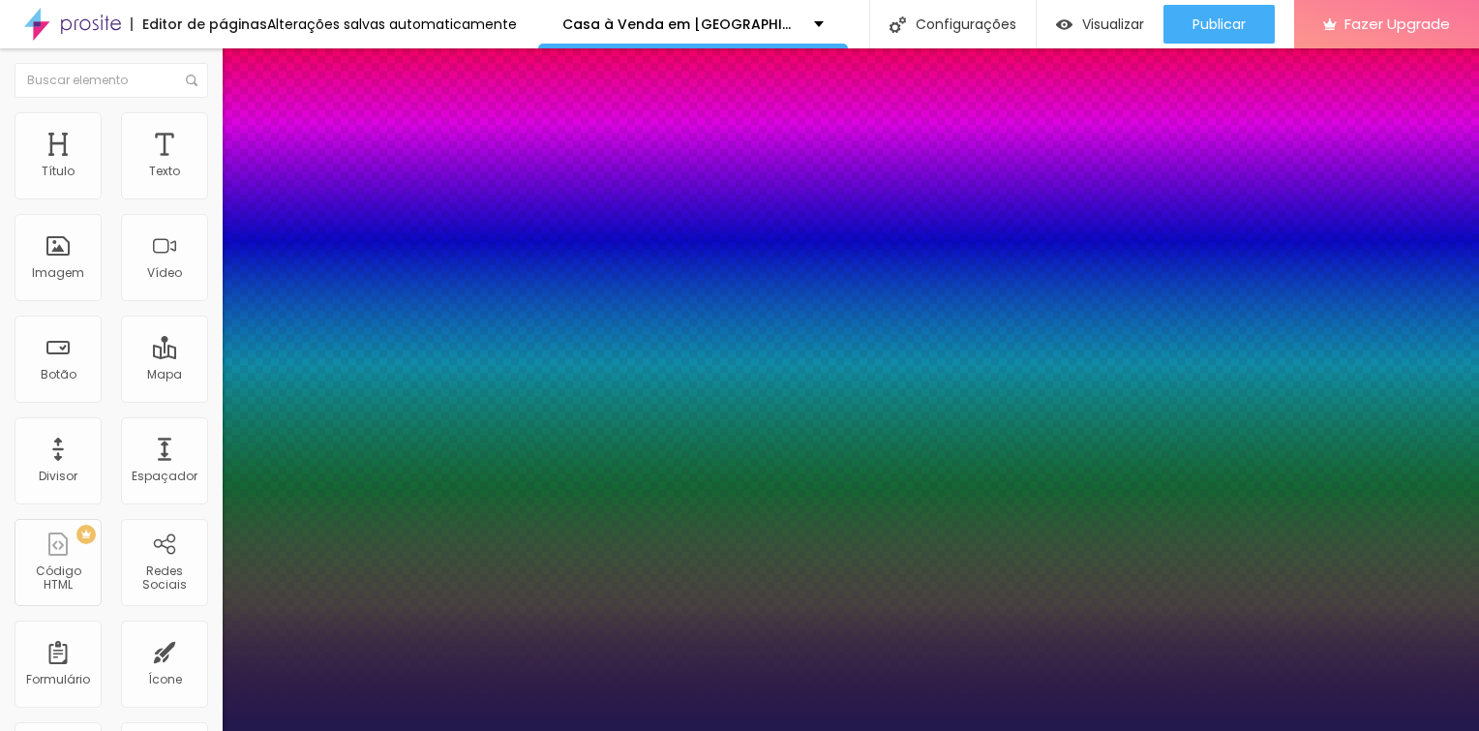
type input "1"
type input "17"
type input "1"
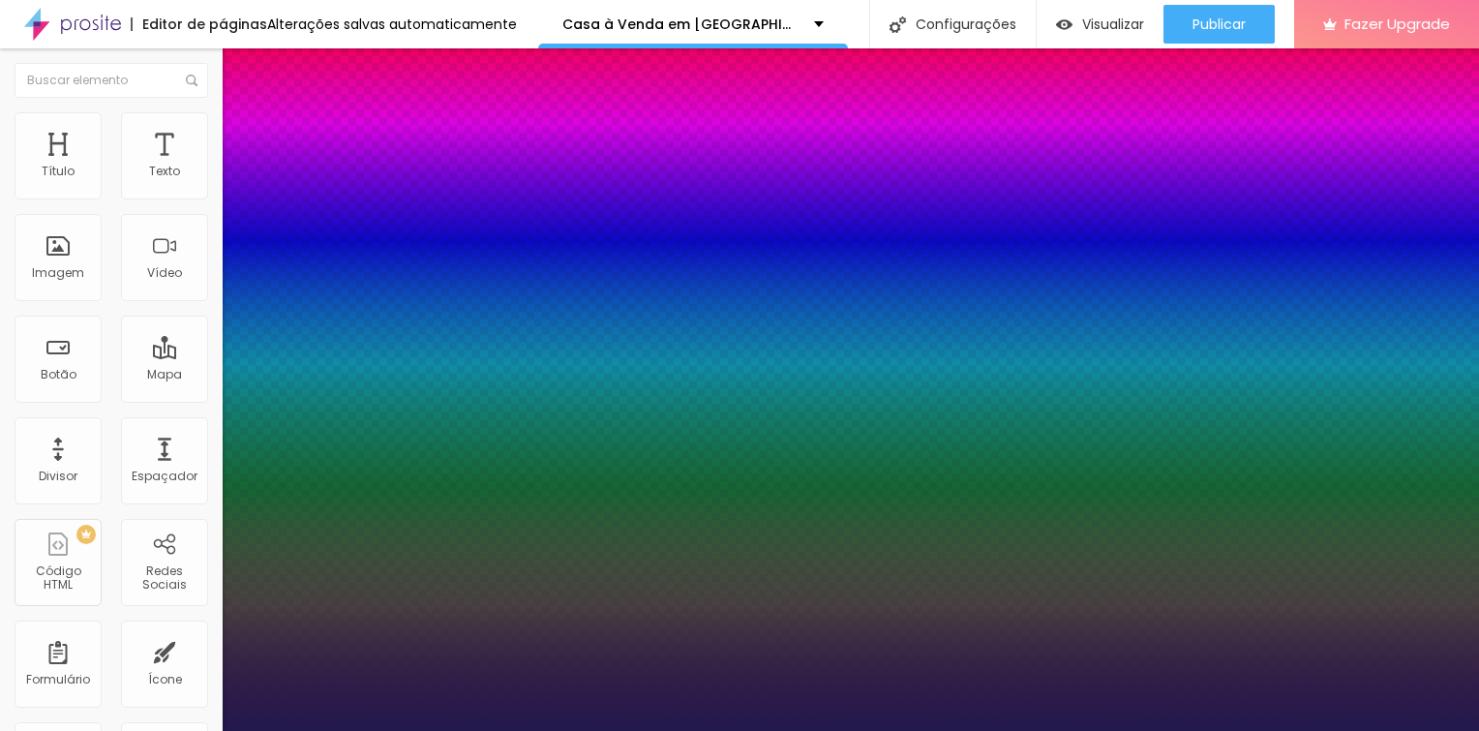
drag, startPoint x: 304, startPoint y: 230, endPoint x: 798, endPoint y: 238, distance: 493.7
click at [798, 238] on body "Editor de páginas Alterações salvas automaticamente Casa à Venda em [GEOGRAPHIC…" at bounding box center [739, 365] width 1479 height 731
type input "18"
type input "1"
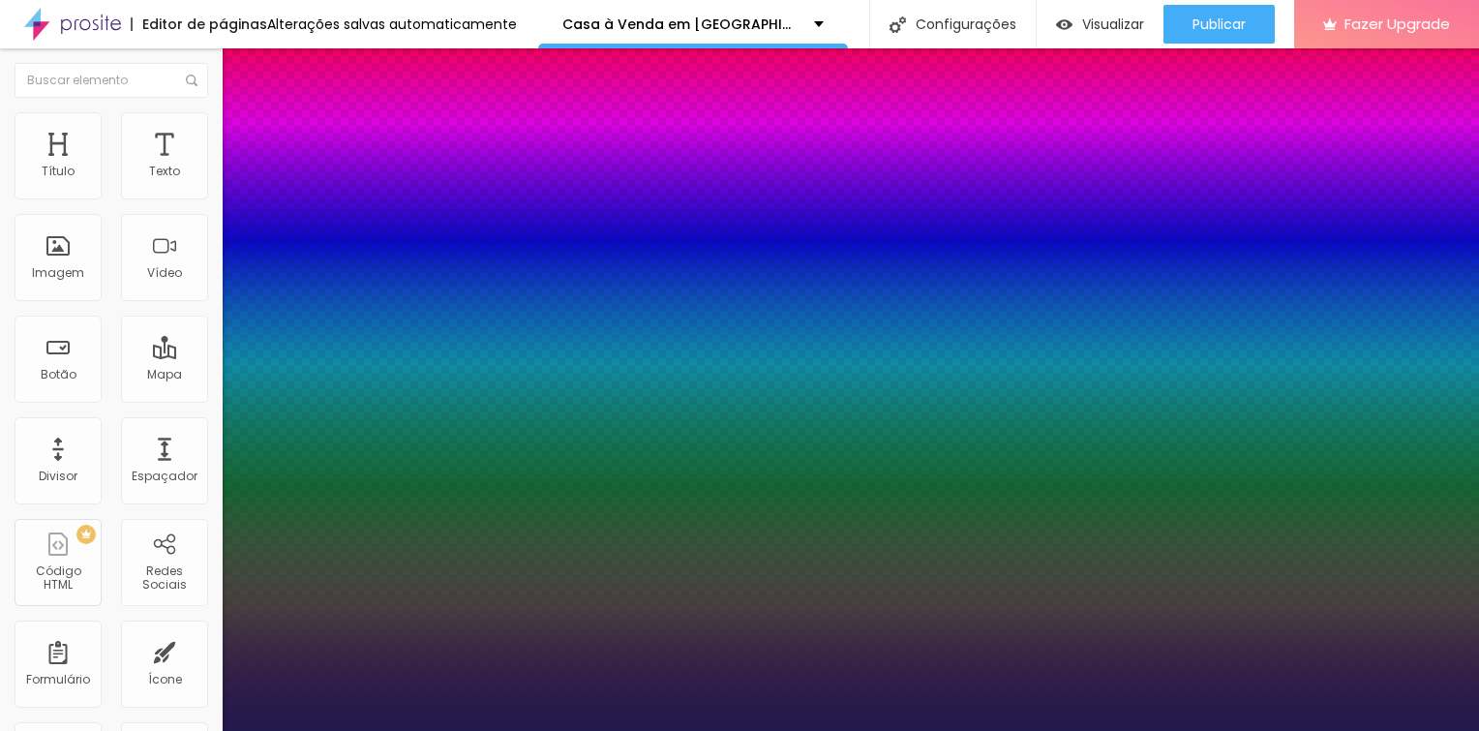
type input "19"
type input "1"
type input "18"
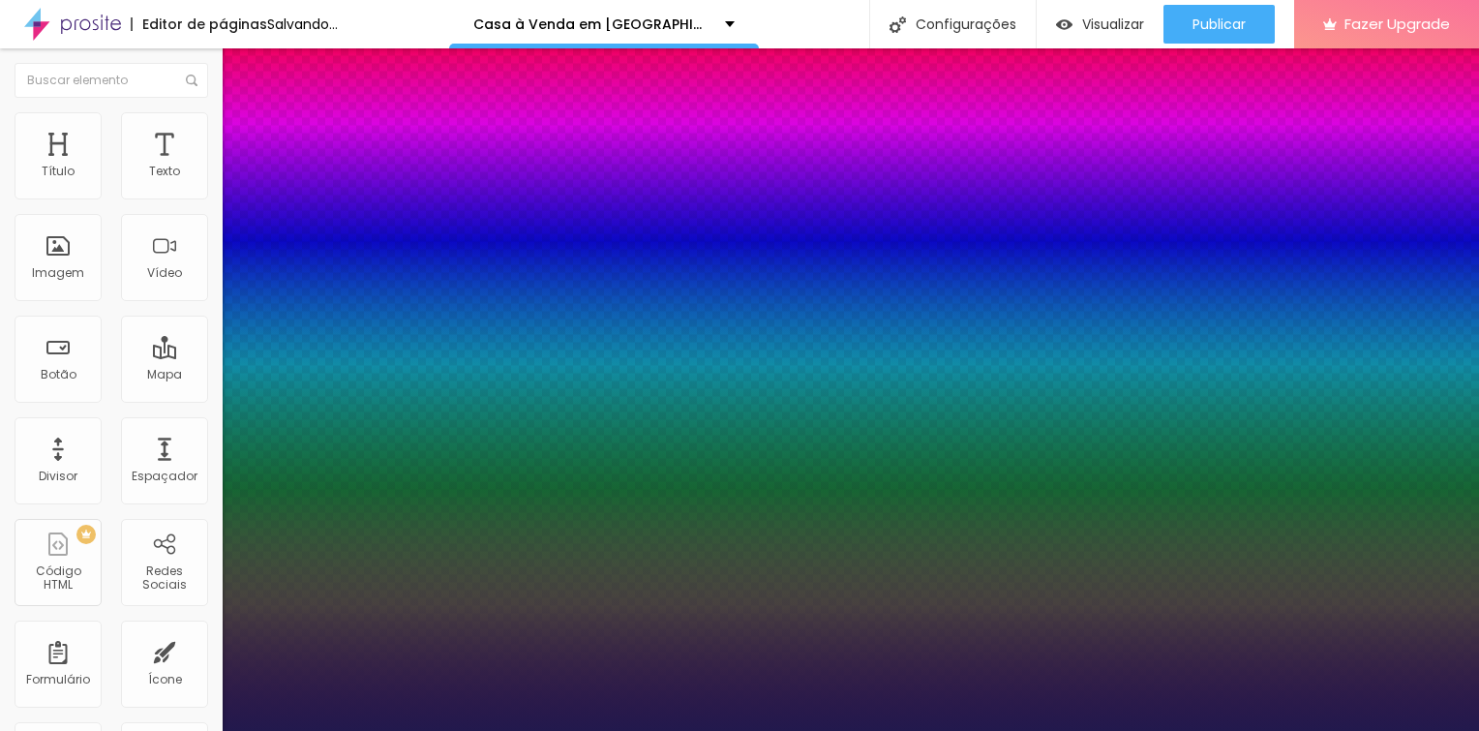
type input "1"
type input "18"
click at [113, 730] on div at bounding box center [739, 731] width 1479 height 0
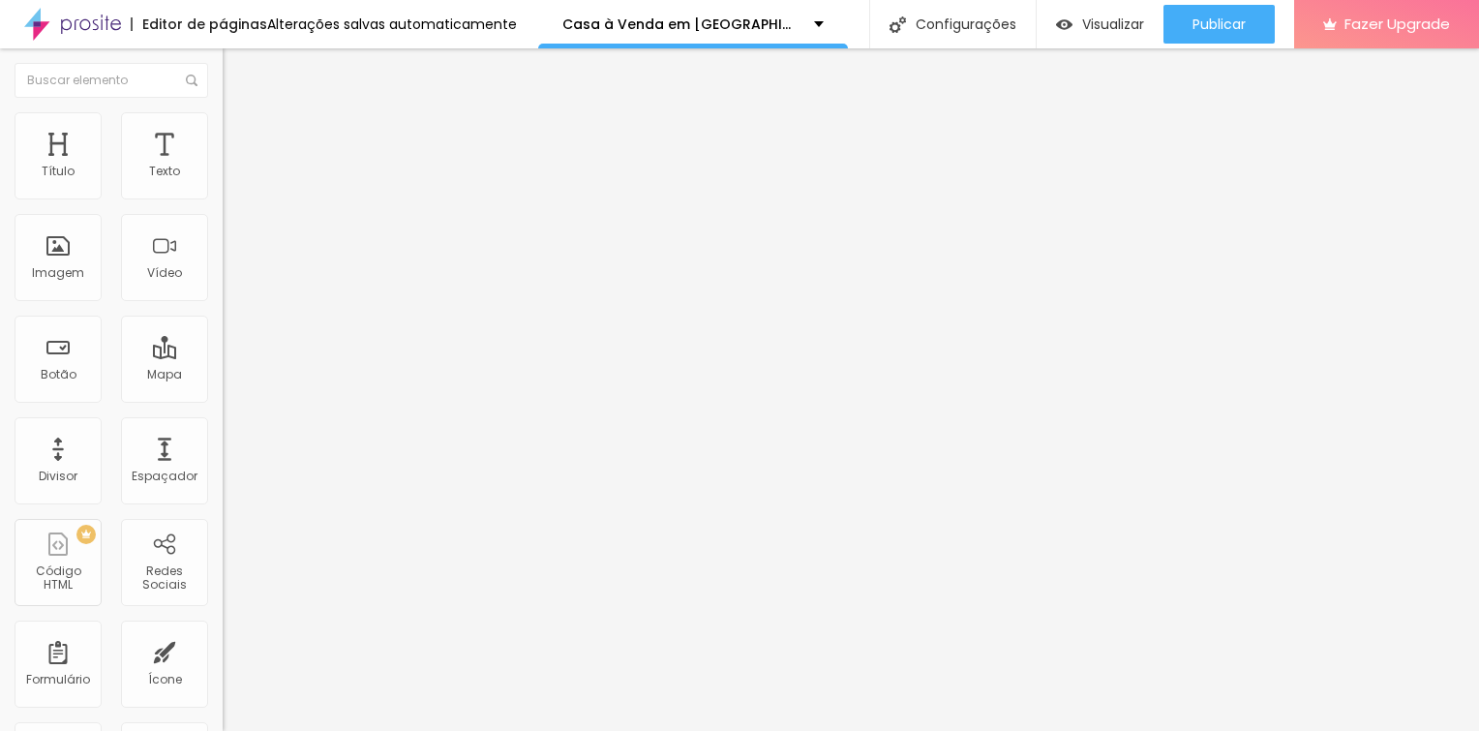
click at [223, 437] on div "Editar Texto Estilo Avançado Tipografia Voltar ao padrão Sombra DESATIVADO Volt…" at bounding box center [334, 389] width 223 height 682
click at [223, 444] on div "Editar Texto Estilo Avançado Tipografia Voltar ao padrão Sombra DESATIVADO Volt…" at bounding box center [334, 389] width 223 height 682
click at [223, 356] on div "Editar Texto Estilo Avançado Tipografia Voltar ao padrão Sombra DESATIVADO Volt…" at bounding box center [334, 389] width 223 height 682
click at [237, 68] on img "button" at bounding box center [244, 70] width 15 height 15
click at [235, 189] on div "QUERO AGENDAR" at bounding box center [333, 179] width 197 height 17
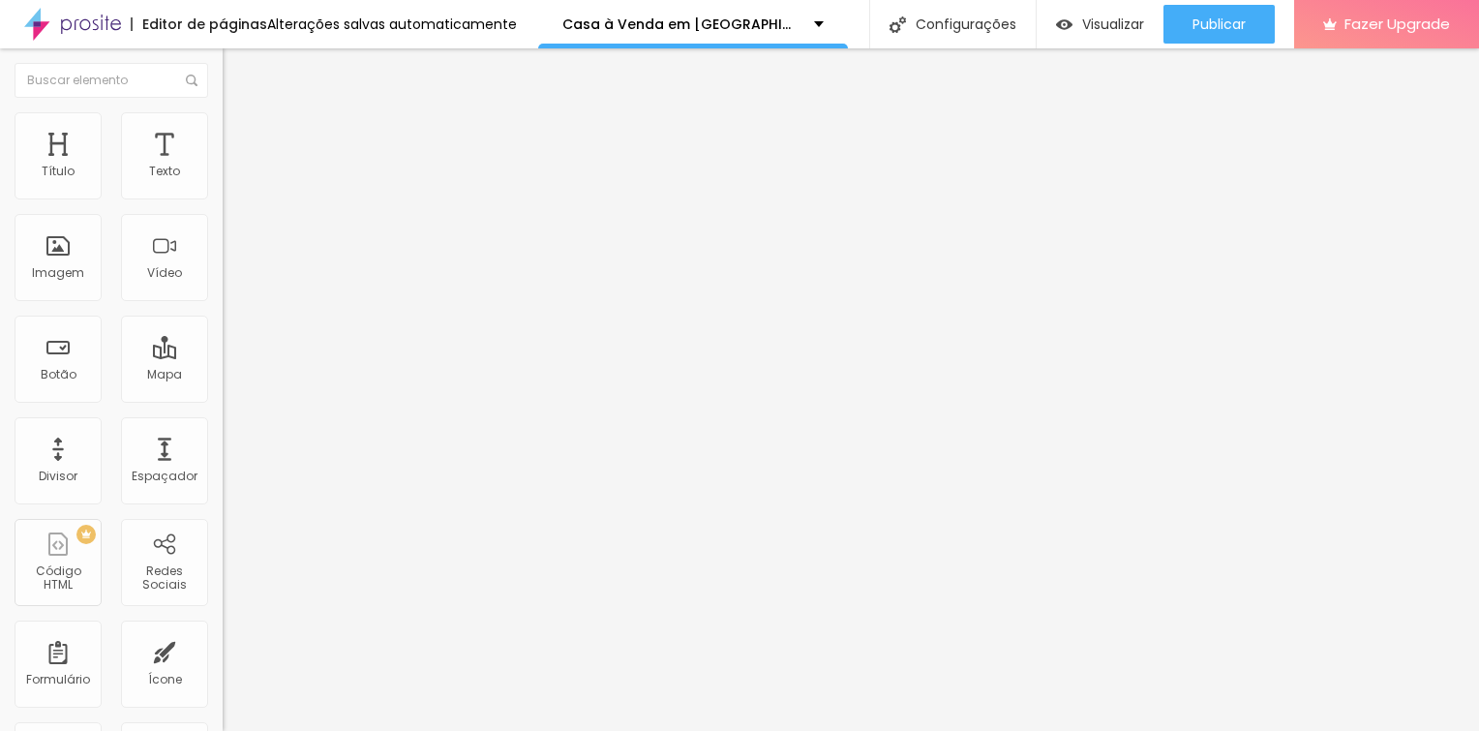
click at [223, 196] on img at bounding box center [229, 202] width 12 height 12
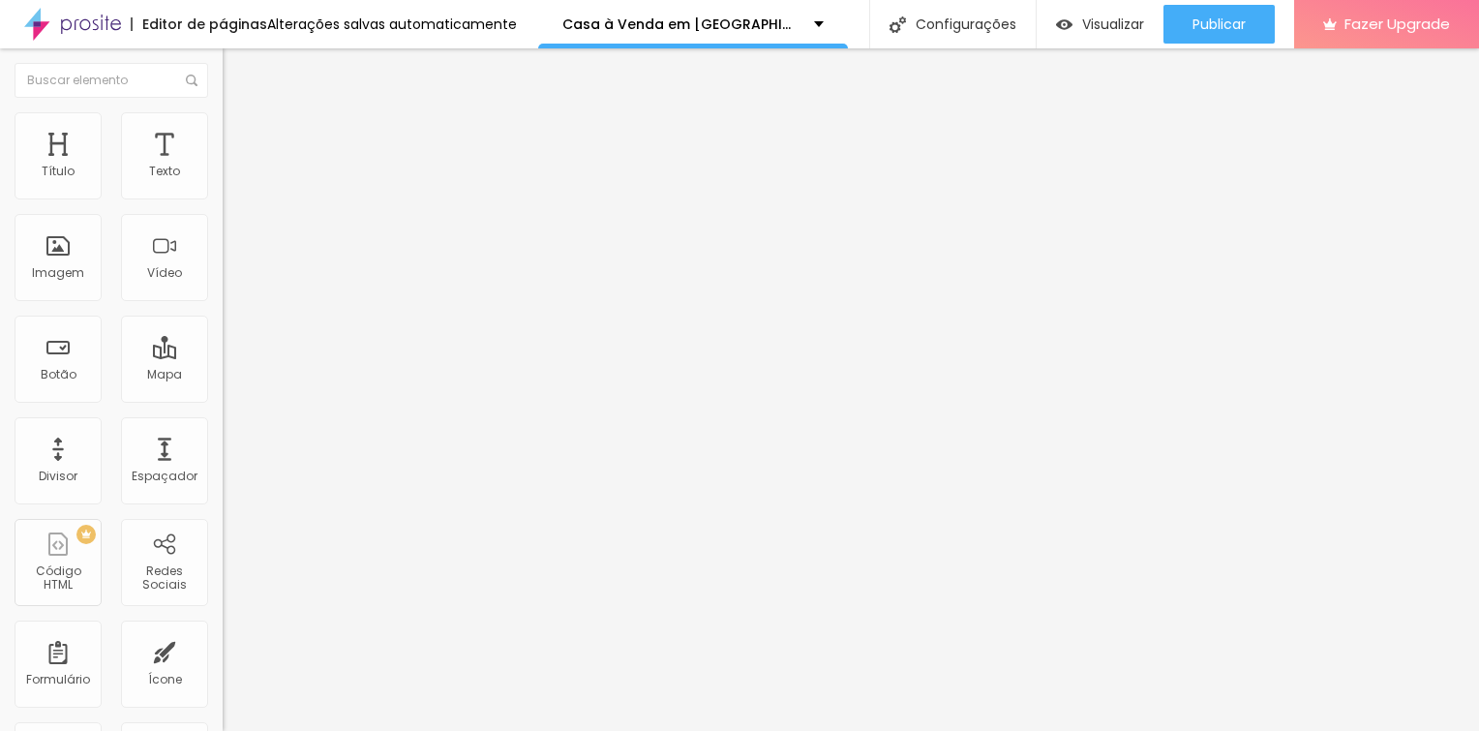
click at [240, 130] on span "Estilo" at bounding box center [255, 125] width 30 height 16
click at [223, 303] on span "Original" at bounding box center [246, 295] width 46 height 16
click at [223, 413] on div "URL https://" at bounding box center [334, 389] width 223 height 47
click at [237, 68] on img "button" at bounding box center [244, 70] width 15 height 15
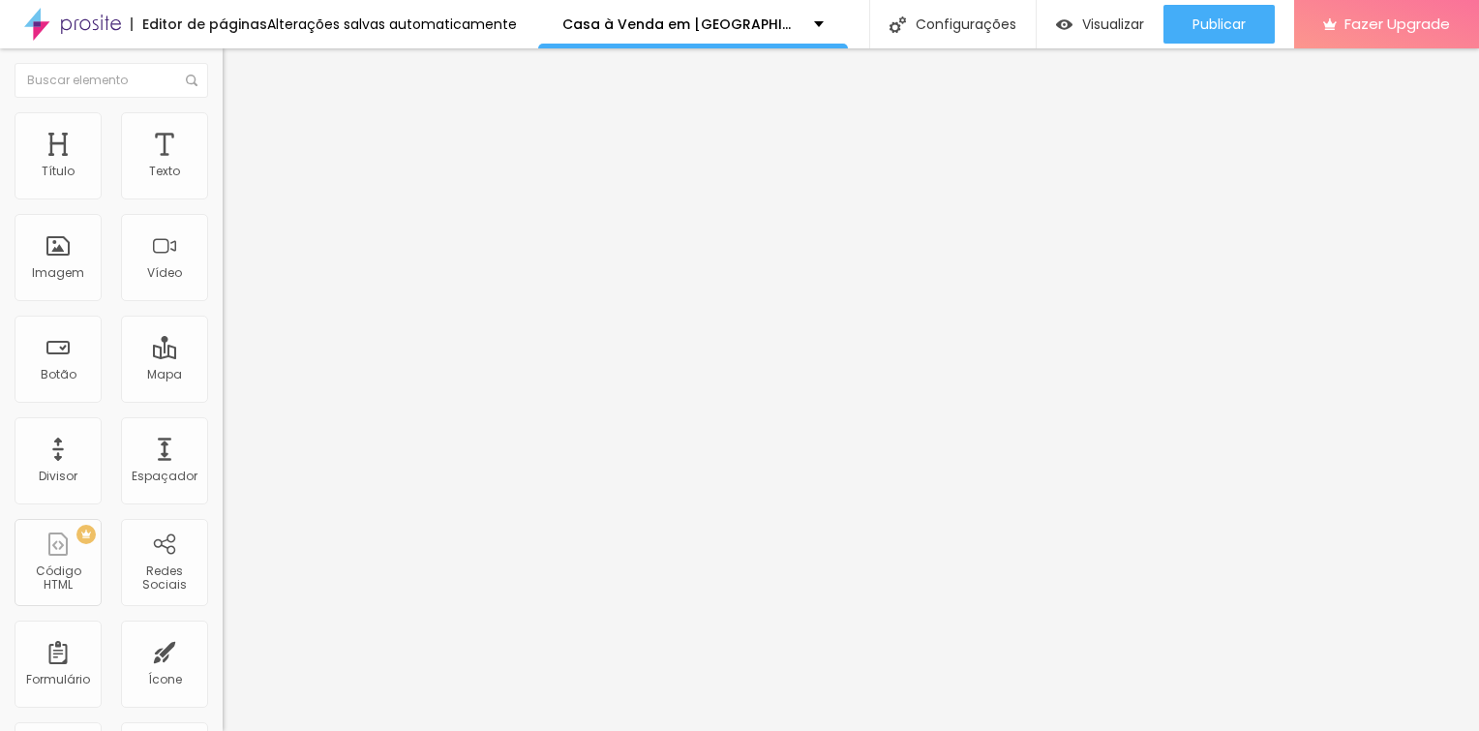
click at [399, 25] on div "Alterações salvas automaticamente" at bounding box center [392, 24] width 250 height 14
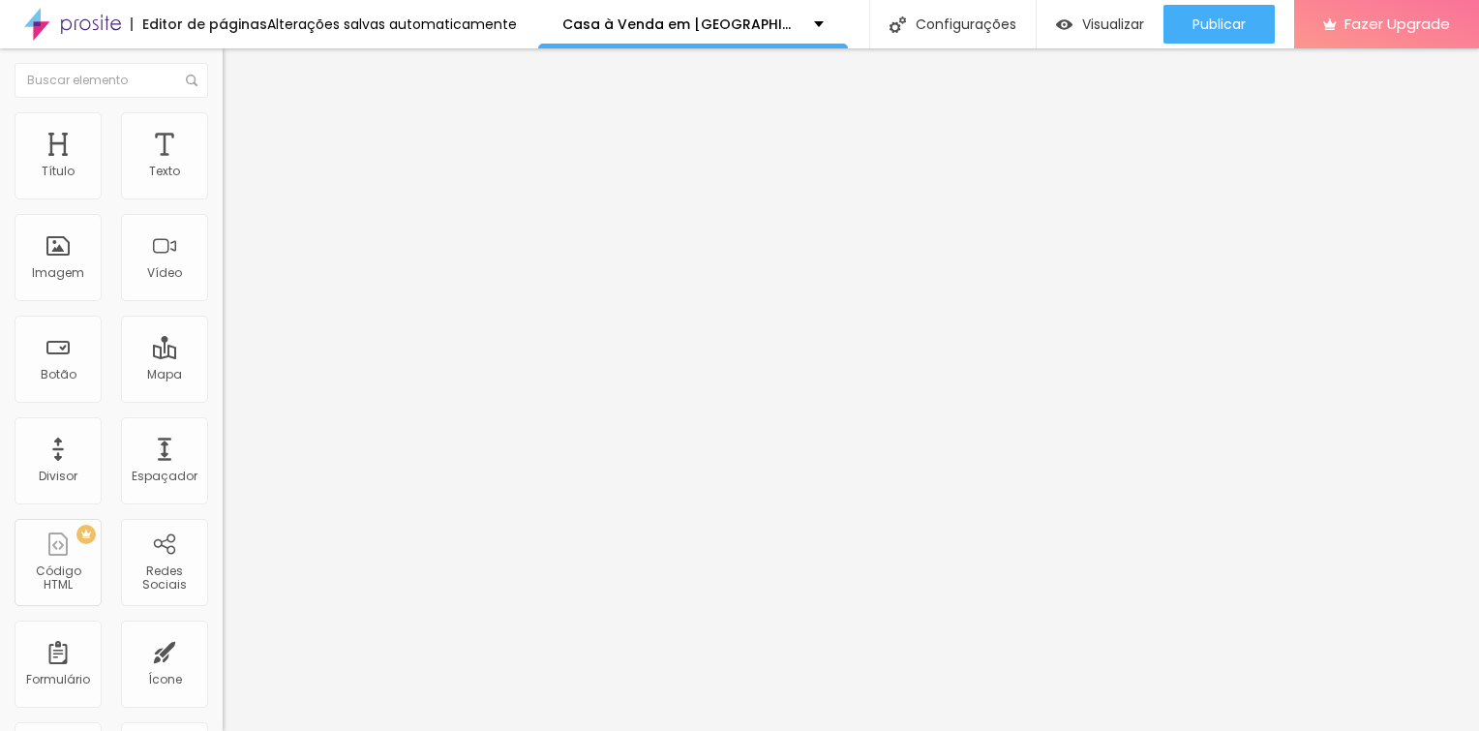
drag, startPoint x: 362, startPoint y: 255, endPoint x: 318, endPoint y: 445, distance: 195.8
